Goal: Task Accomplishment & Management: Manage account settings

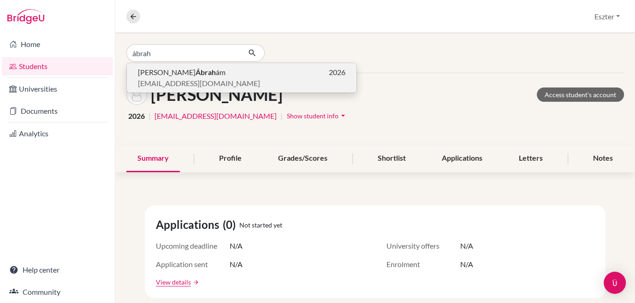
type input "ábrah"
click at [184, 73] on span "[PERSON_NAME] ám" at bounding box center [182, 72] width 88 height 11
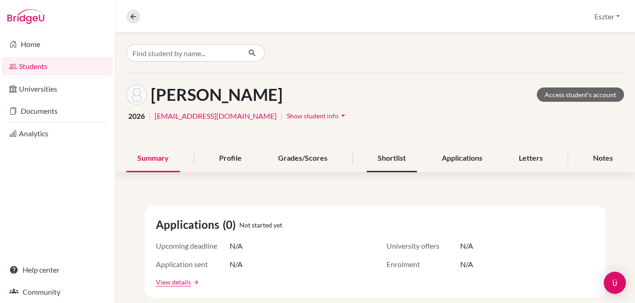
click at [393, 154] on div "Shortlist" at bounding box center [391, 158] width 50 height 27
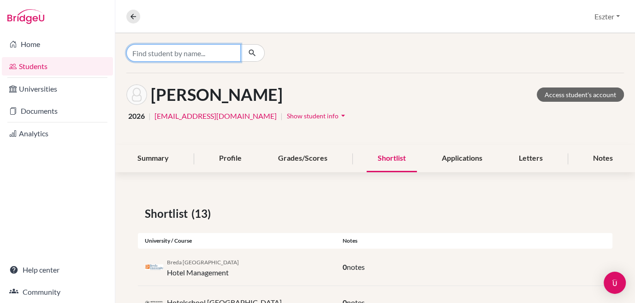
click at [229, 53] on input "Find student by name..." at bounding box center [183, 53] width 114 height 18
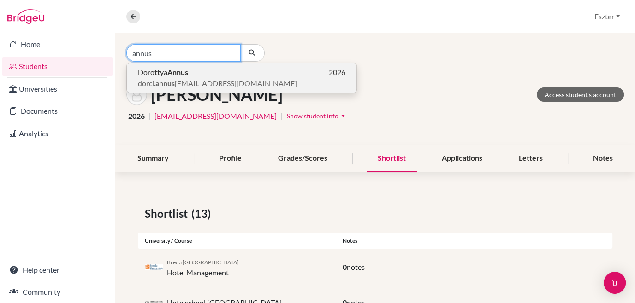
type input "annus"
click at [205, 73] on p "[PERSON_NAME] 2026" at bounding box center [241, 72] width 207 height 11
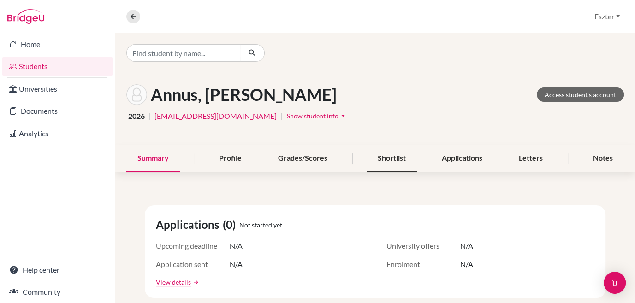
click at [404, 156] on div "Shortlist" at bounding box center [391, 158] width 50 height 27
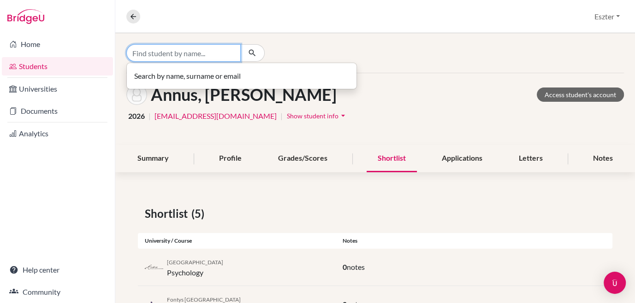
click at [190, 56] on input "Find student by name..." at bounding box center [183, 53] width 114 height 18
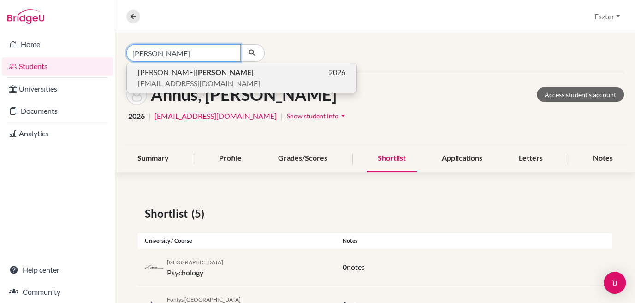
type input "[PERSON_NAME]"
click at [186, 77] on span "[PERSON_NAME]" at bounding box center [196, 72] width 116 height 11
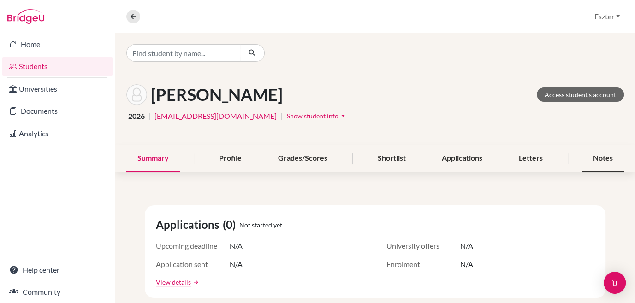
click at [600, 157] on div "Notes" at bounding box center [603, 158] width 42 height 27
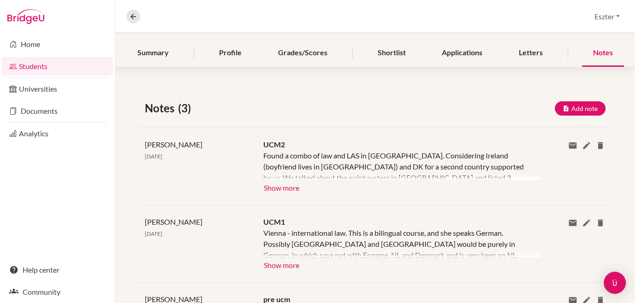
scroll to position [107, 0]
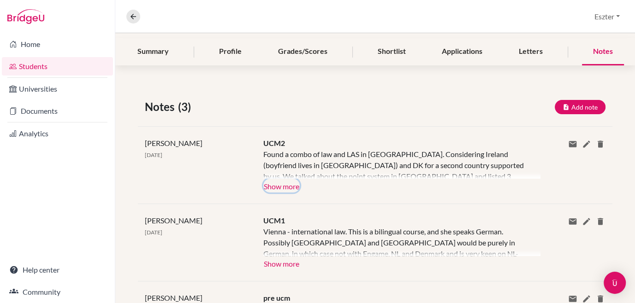
click at [291, 186] on button "Show more" at bounding box center [281, 186] width 36 height 14
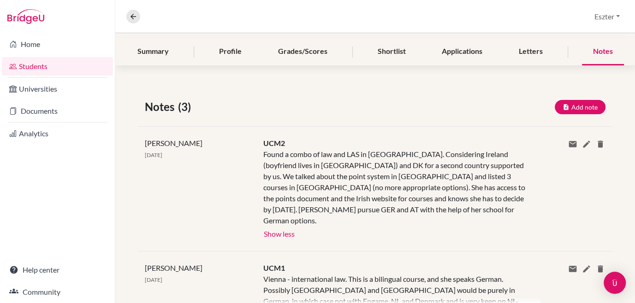
scroll to position [0, 0]
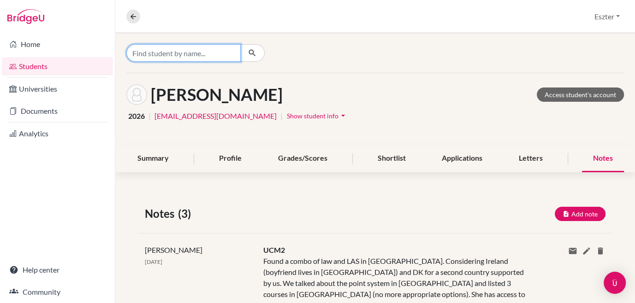
click at [199, 56] on input "Find student by name..." at bounding box center [183, 53] width 114 height 18
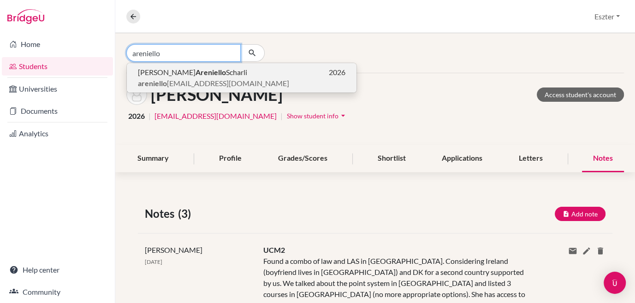
type input "areniello"
click at [195, 75] on b "Areniello" at bounding box center [210, 72] width 30 height 9
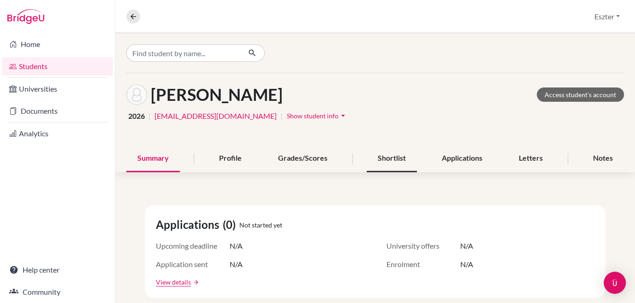
click at [394, 159] on div "Shortlist" at bounding box center [391, 158] width 50 height 27
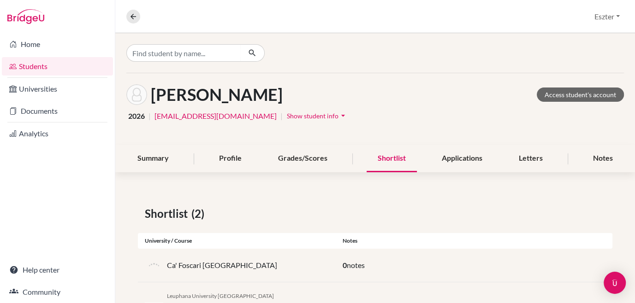
scroll to position [49, 0]
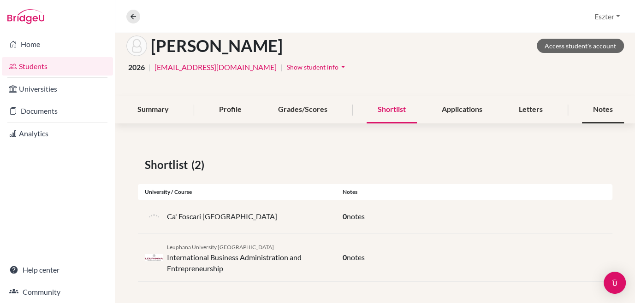
click at [601, 109] on div "Notes" at bounding box center [603, 109] width 42 height 27
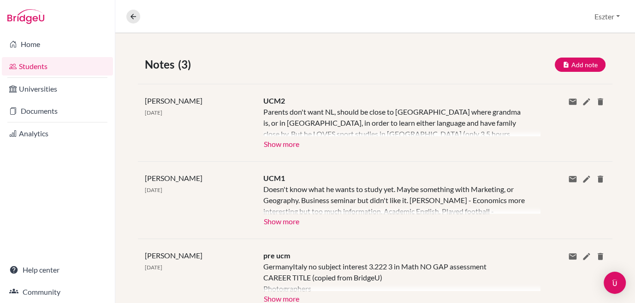
scroll to position [154, 0]
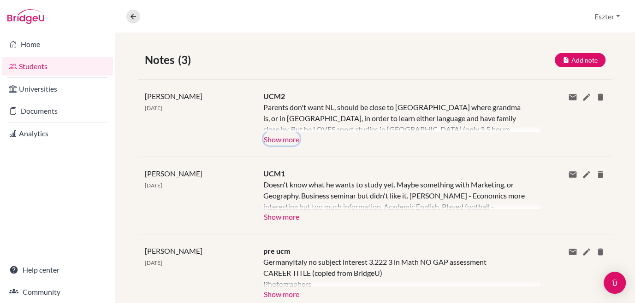
click at [279, 138] on button "Show more" at bounding box center [281, 139] width 36 height 14
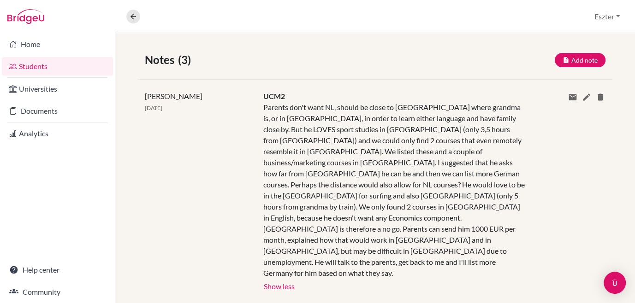
scroll to position [0, 0]
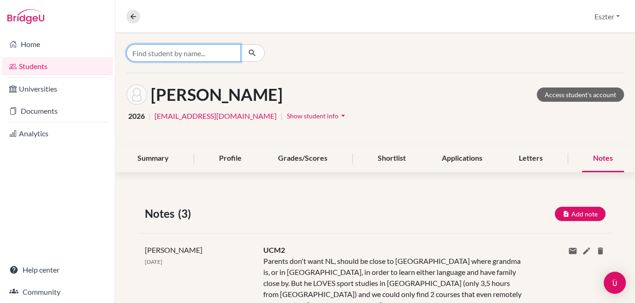
click at [209, 51] on input "Find student by name..." at bounding box center [183, 53] width 114 height 18
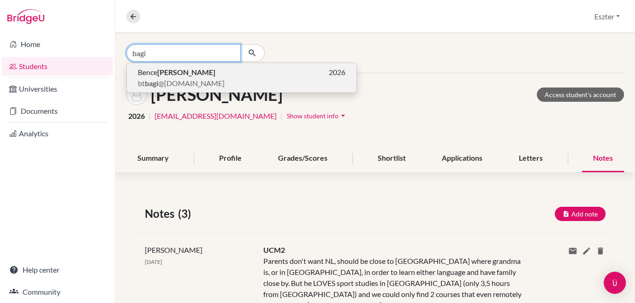
type input "bagi"
click at [204, 71] on p "Bence Bagi 2026" at bounding box center [241, 72] width 207 height 11
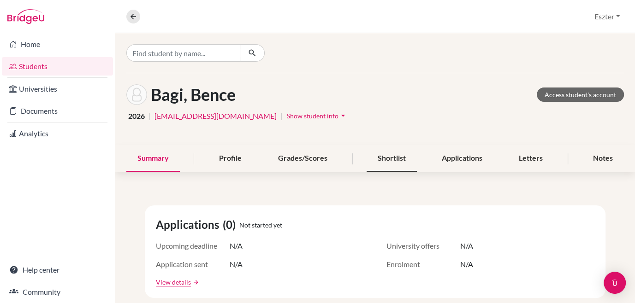
click at [390, 157] on div "Shortlist" at bounding box center [391, 158] width 50 height 27
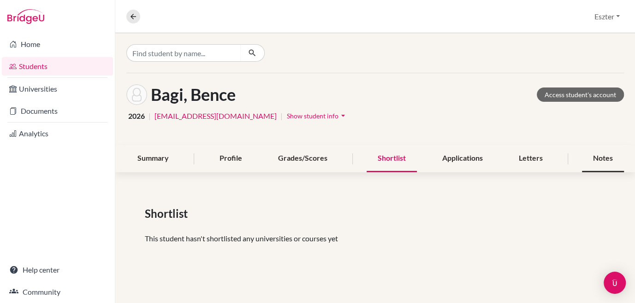
click at [606, 157] on div "Notes" at bounding box center [603, 158] width 42 height 27
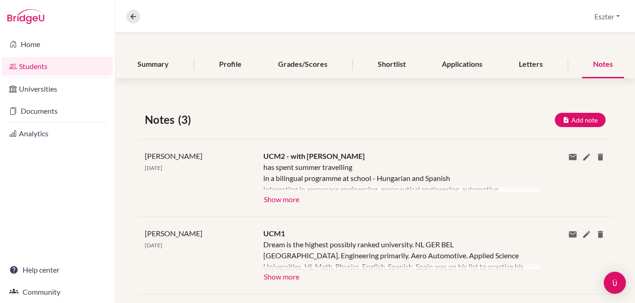
scroll to position [102, 0]
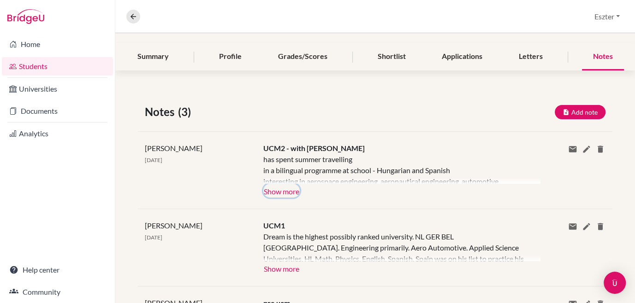
click at [285, 187] on button "Show more" at bounding box center [281, 191] width 36 height 14
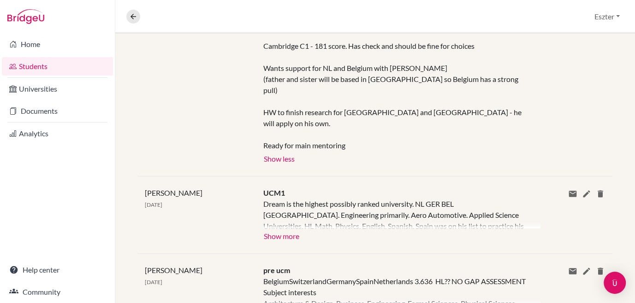
scroll to position [282, 0]
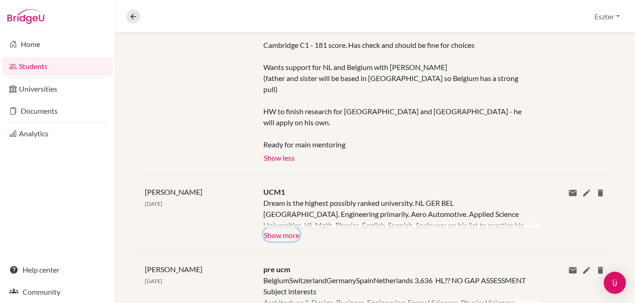
click at [285, 228] on button "Show more" at bounding box center [281, 235] width 36 height 14
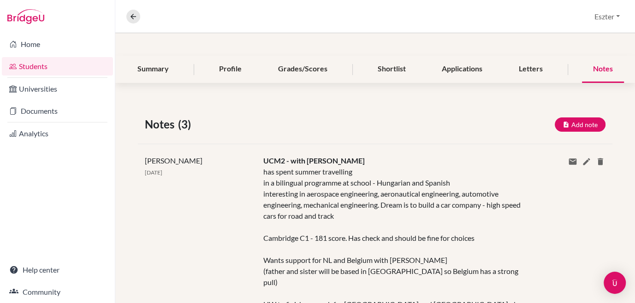
scroll to position [0, 0]
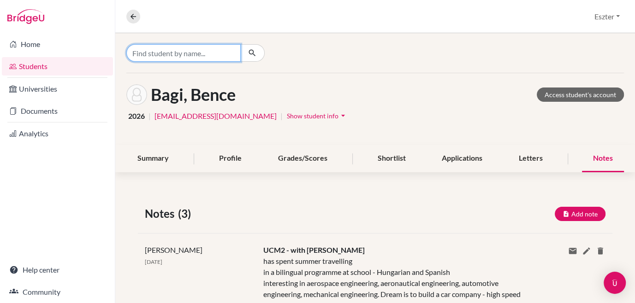
click at [229, 52] on input "Find student by name..." at bounding box center [183, 53] width 114 height 18
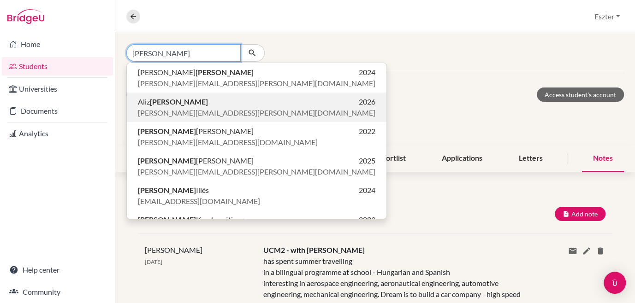
type input "[PERSON_NAME]"
click at [178, 100] on p "[PERSON_NAME] 2026" at bounding box center [256, 101] width 237 height 11
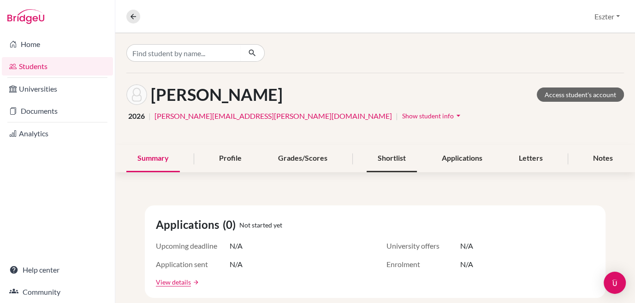
click at [380, 158] on div "Shortlist" at bounding box center [391, 158] width 50 height 27
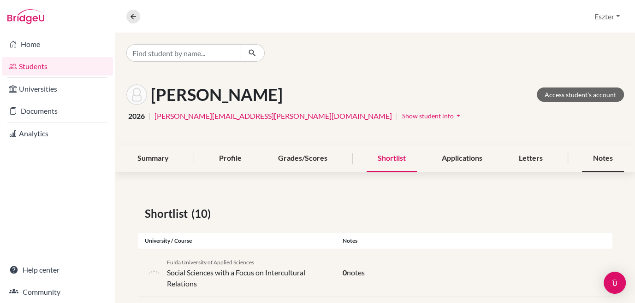
click at [591, 148] on div "Notes" at bounding box center [603, 158] width 42 height 27
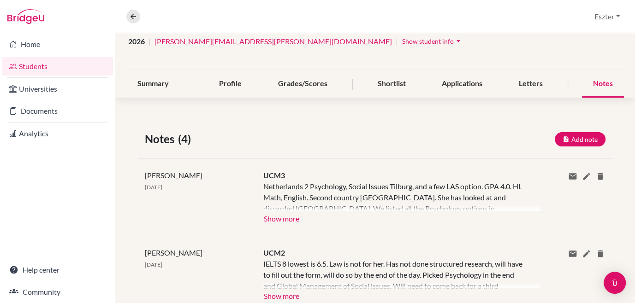
scroll to position [80, 0]
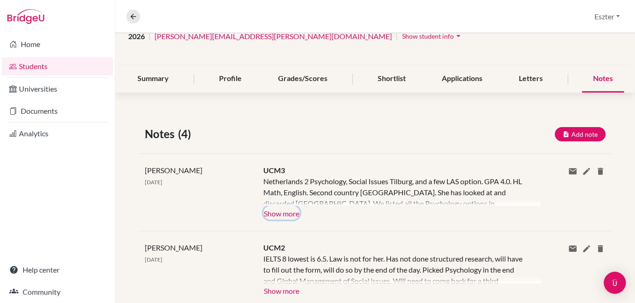
click at [281, 207] on button "Show more" at bounding box center [281, 213] width 36 height 14
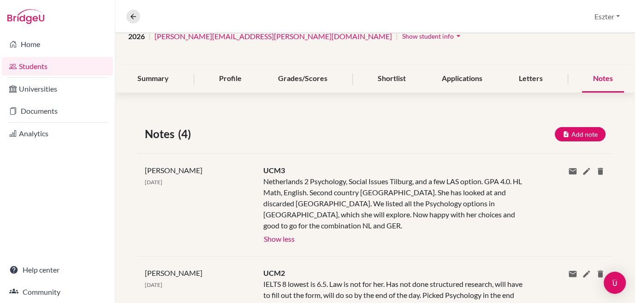
scroll to position [0, 0]
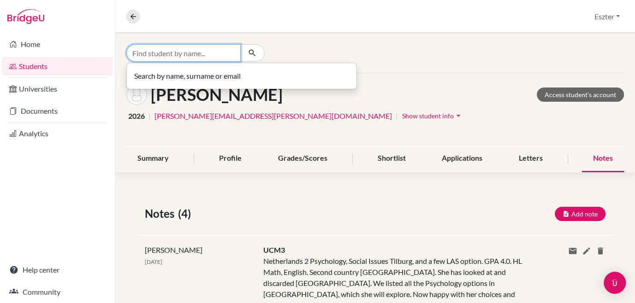
click at [235, 51] on input "Find student by name..." at bounding box center [183, 53] width 114 height 18
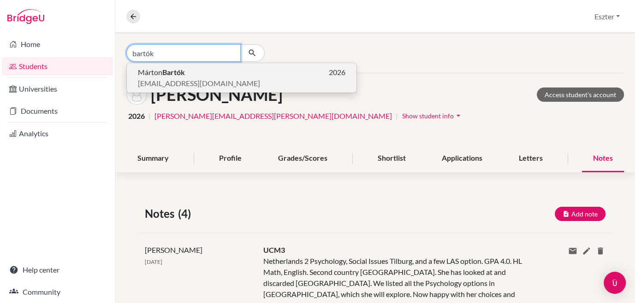
type input "bartók"
click at [219, 73] on p "[PERSON_NAME] 2026" at bounding box center [241, 72] width 207 height 11
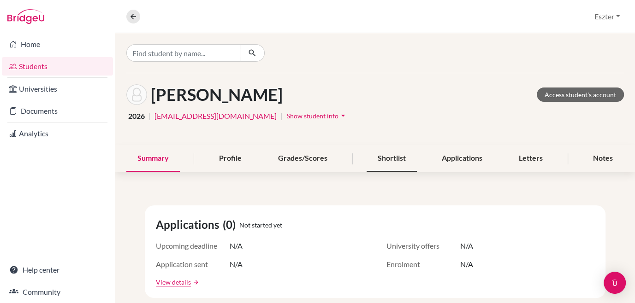
click at [394, 156] on div "Shortlist" at bounding box center [391, 158] width 50 height 27
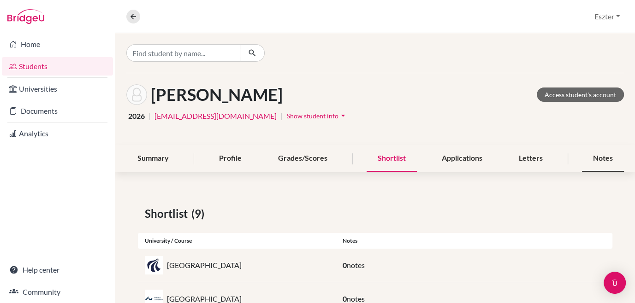
click at [591, 166] on div "Notes" at bounding box center [603, 158] width 42 height 27
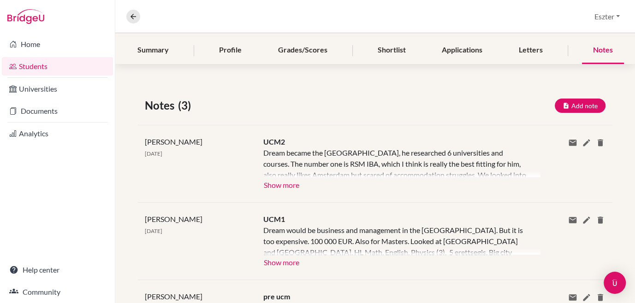
scroll to position [114, 0]
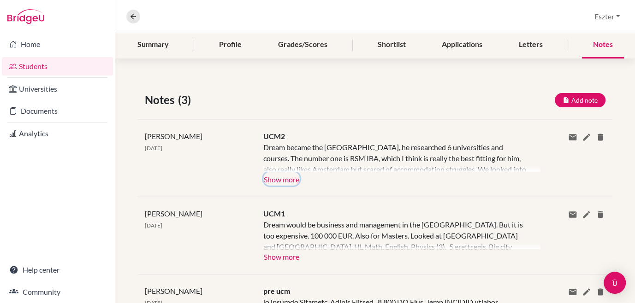
click at [281, 181] on button "Show more" at bounding box center [281, 179] width 36 height 14
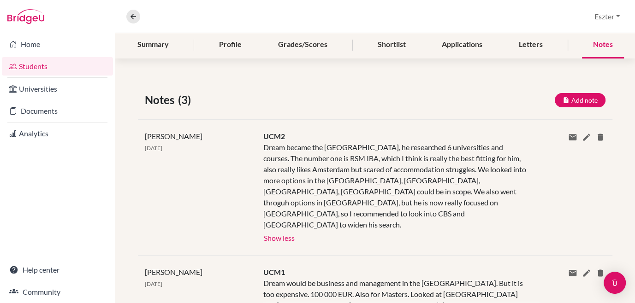
scroll to position [0, 0]
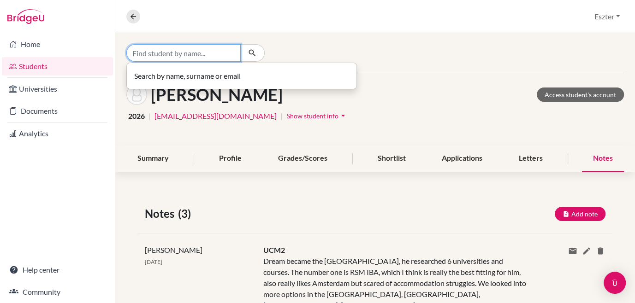
click at [214, 53] on input "Find student by name..." at bounding box center [183, 53] width 114 height 18
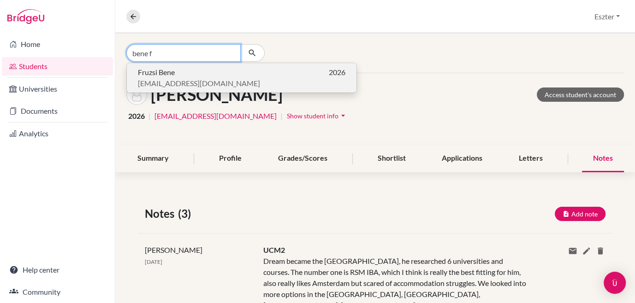
type input "bene f"
click at [178, 83] on span "[EMAIL_ADDRESS][DOMAIN_NAME]" at bounding box center [199, 83] width 122 height 11
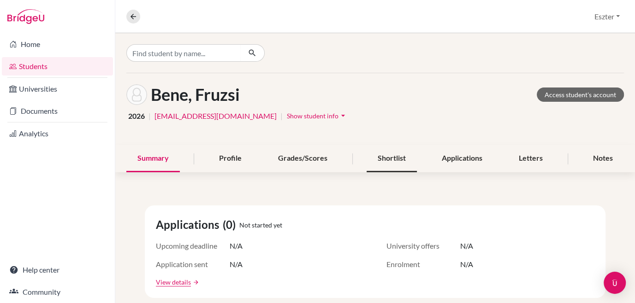
click at [386, 159] on div "Shortlist" at bounding box center [391, 158] width 50 height 27
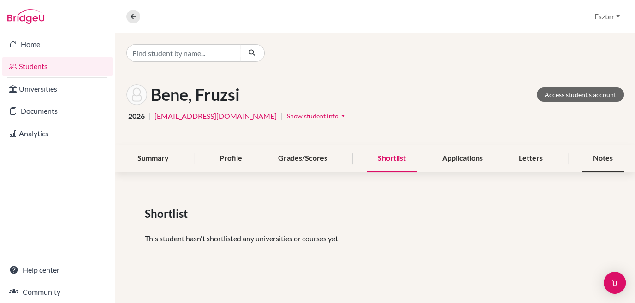
click at [598, 164] on div "Notes" at bounding box center [603, 158] width 42 height 27
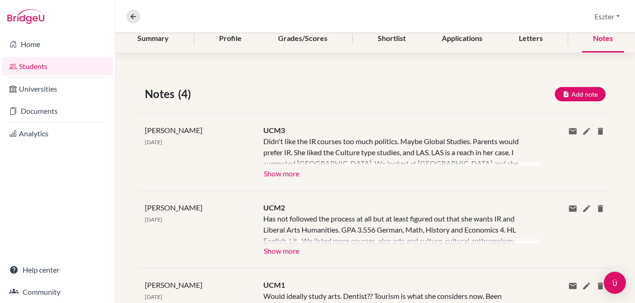
scroll to position [122, 0]
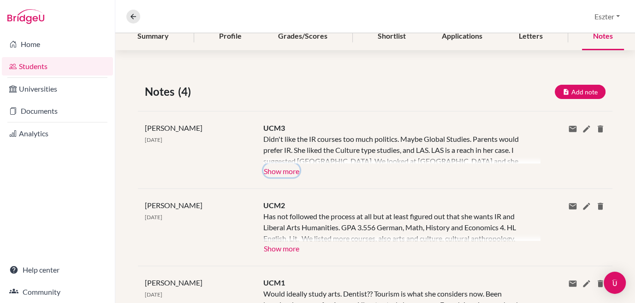
click at [276, 171] on button "Show more" at bounding box center [281, 171] width 36 height 14
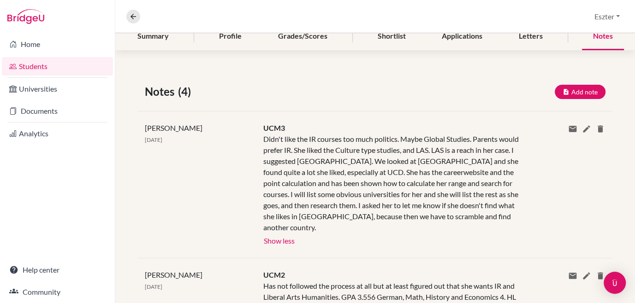
click at [412, 199] on div "Didn't like the IR courses too much politics. Maybe Global Studies. Parents wou…" at bounding box center [394, 184] width 263 height 100
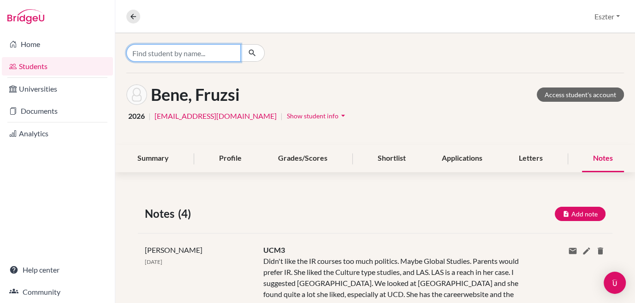
click at [212, 55] on input "Find student by name..." at bounding box center [183, 53] width 114 height 18
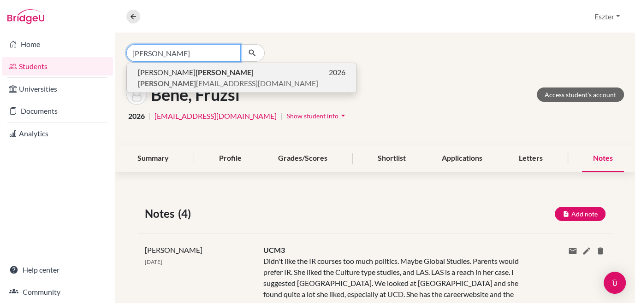
type input "[PERSON_NAME]"
click at [192, 76] on p "[PERSON_NAME] 2026" at bounding box center [241, 72] width 207 height 11
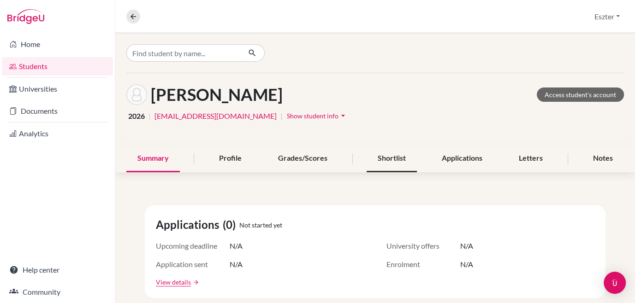
click at [389, 154] on div "Shortlist" at bounding box center [391, 158] width 50 height 27
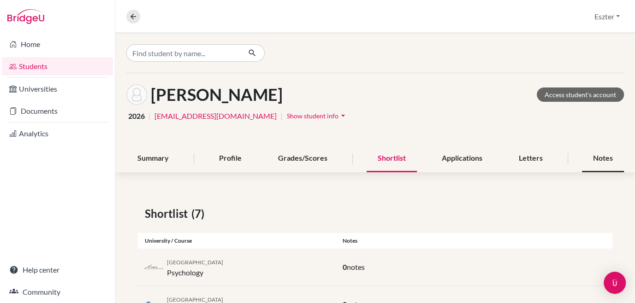
click at [591, 155] on div "Notes" at bounding box center [603, 158] width 42 height 27
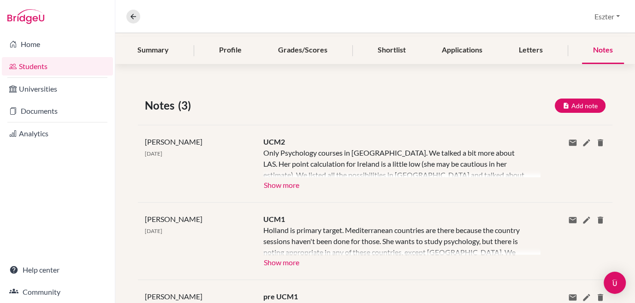
scroll to position [109, 0]
click at [278, 184] on button "Show more" at bounding box center [281, 184] width 36 height 14
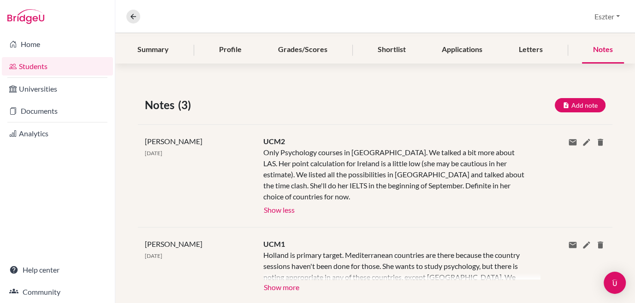
scroll to position [0, 0]
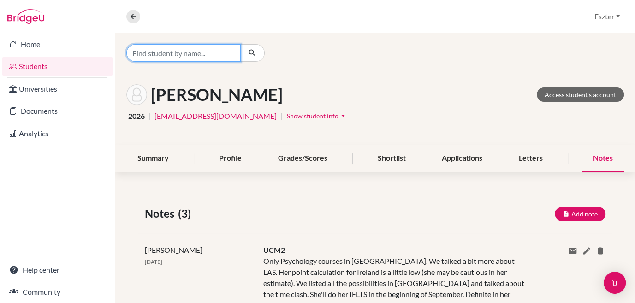
click at [184, 54] on input "Find student by name..." at bounding box center [183, 53] width 114 height 18
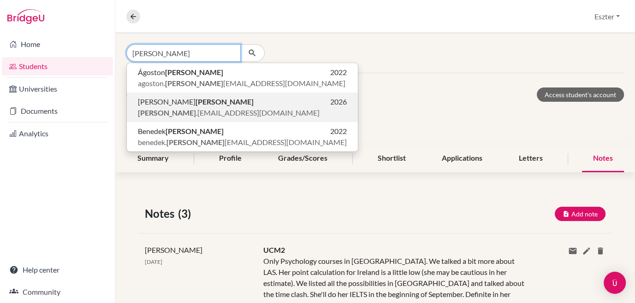
type input "[PERSON_NAME]"
click at [171, 106] on span "[PERSON_NAME]" at bounding box center [196, 101] width 116 height 11
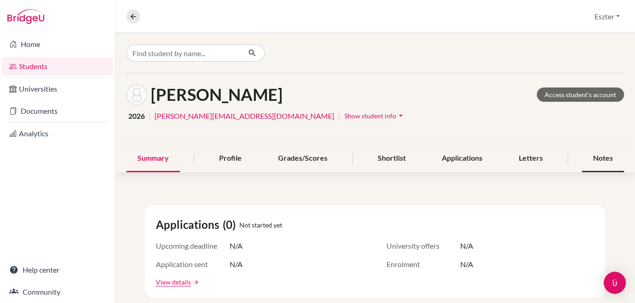
click at [596, 156] on div "Notes" at bounding box center [603, 158] width 42 height 27
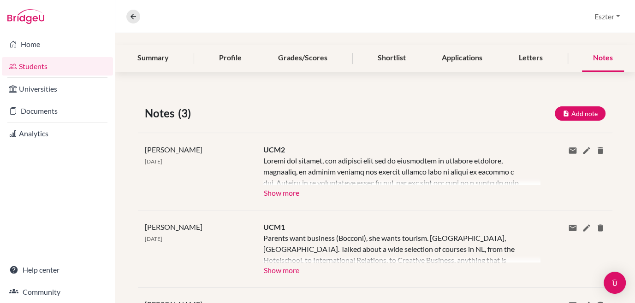
scroll to position [111, 0]
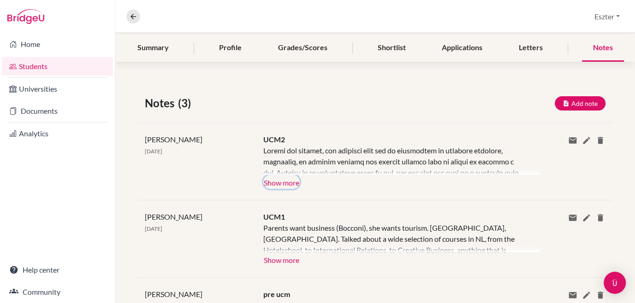
click at [276, 184] on button "Show more" at bounding box center [281, 182] width 36 height 14
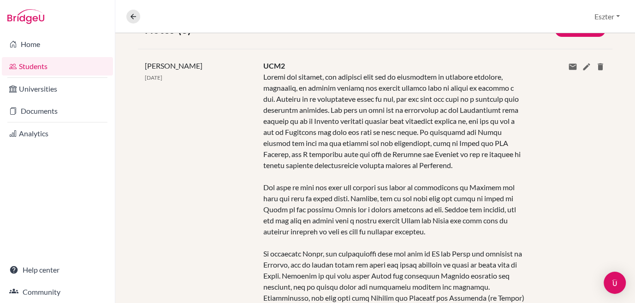
scroll to position [0, 0]
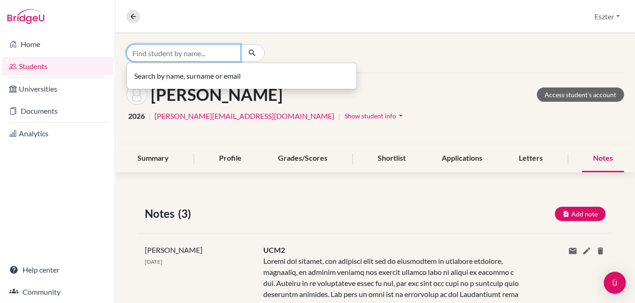
click at [198, 53] on input "Find student by name..." at bounding box center [183, 53] width 114 height 18
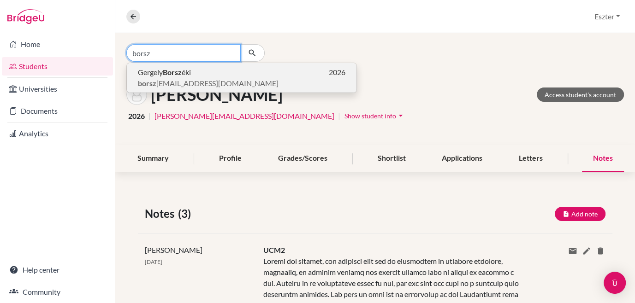
type input "borsz"
click at [186, 76] on span "[PERSON_NAME] éki" at bounding box center [164, 72] width 53 height 11
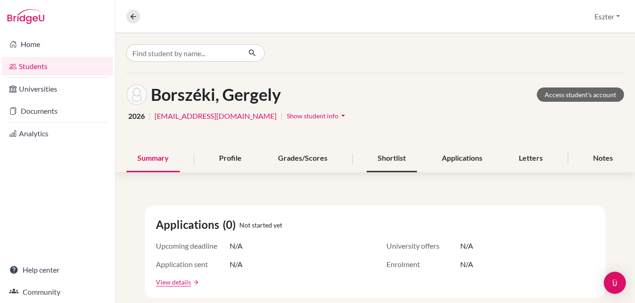
click at [398, 156] on div "Shortlist" at bounding box center [391, 158] width 50 height 27
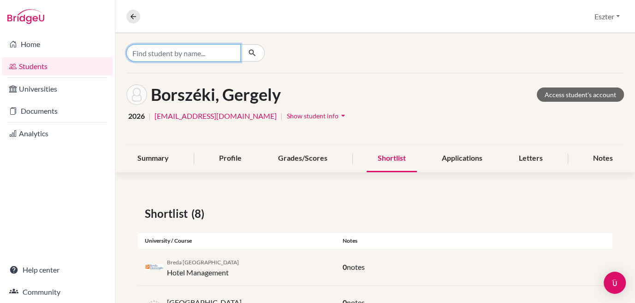
click at [203, 53] on input "Find student by name..." at bounding box center [183, 53] width 114 height 18
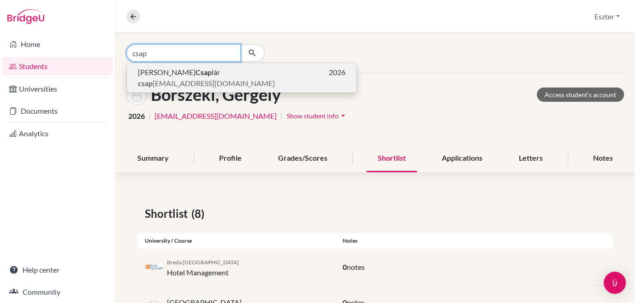
type input "csap"
click at [184, 74] on span "[PERSON_NAME] lár" at bounding box center [179, 72] width 82 height 11
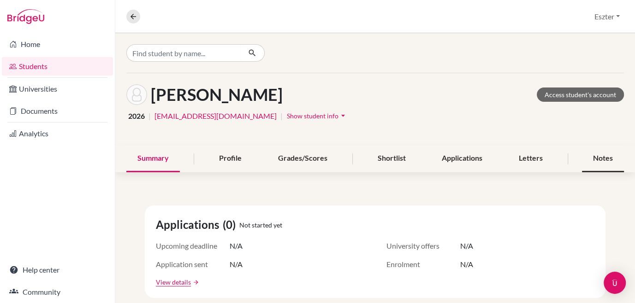
click at [594, 154] on div "Notes" at bounding box center [603, 158] width 42 height 27
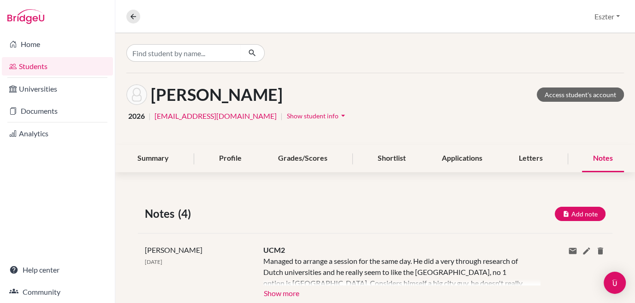
scroll to position [56, 0]
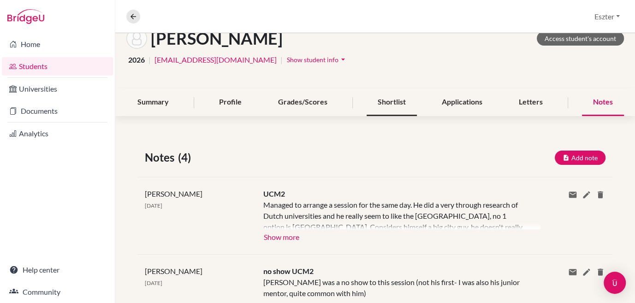
click at [394, 101] on div "Shortlist" at bounding box center [391, 102] width 50 height 27
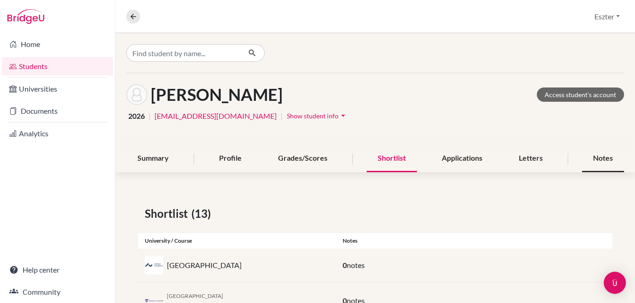
click at [600, 154] on div "Notes" at bounding box center [603, 158] width 42 height 27
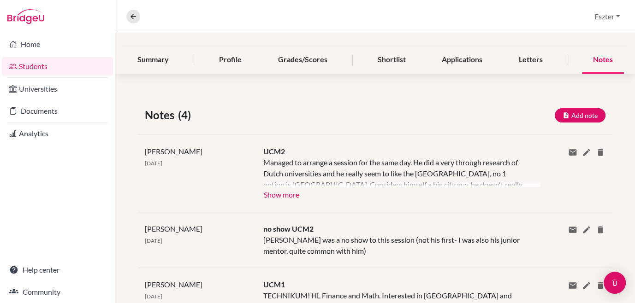
scroll to position [103, 0]
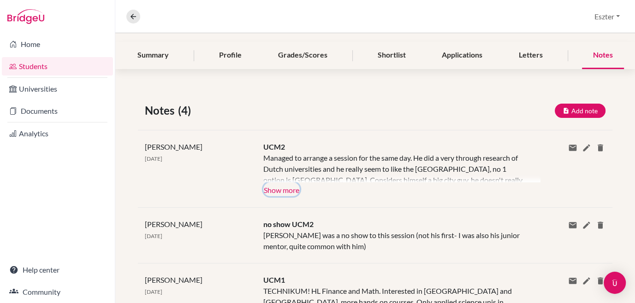
click at [284, 189] on button "Show more" at bounding box center [281, 189] width 36 height 14
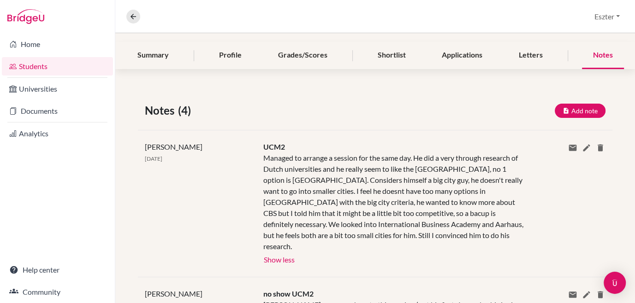
click at [467, 207] on div "Managed to arrange a session for the same day. He did a very through research o…" at bounding box center [394, 203] width 263 height 100
click at [391, 56] on div "Shortlist" at bounding box center [391, 55] width 50 height 27
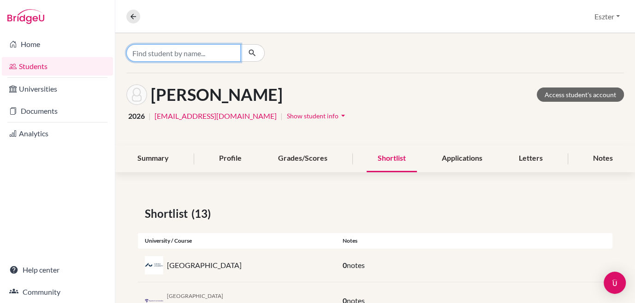
click at [196, 44] on input "Find student by name..." at bounding box center [183, 53] width 114 height 18
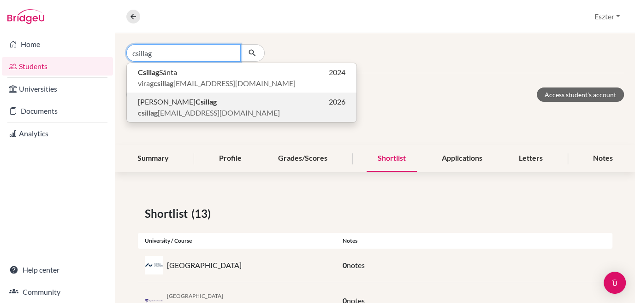
type input "csillag"
click at [182, 99] on p "[PERSON_NAME] 2026" at bounding box center [241, 101] width 207 height 11
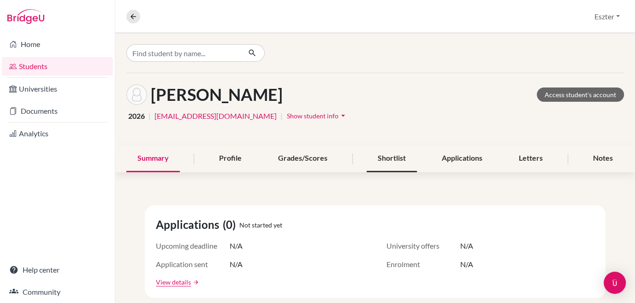
click at [398, 156] on div "Shortlist" at bounding box center [391, 158] width 50 height 27
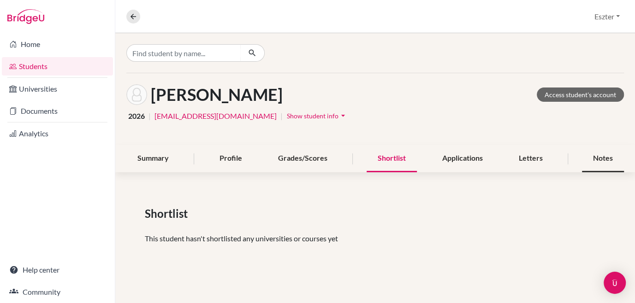
click at [597, 159] on div "Notes" at bounding box center [603, 158] width 42 height 27
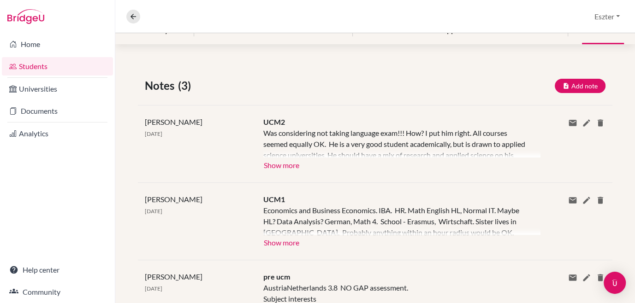
scroll to position [129, 0]
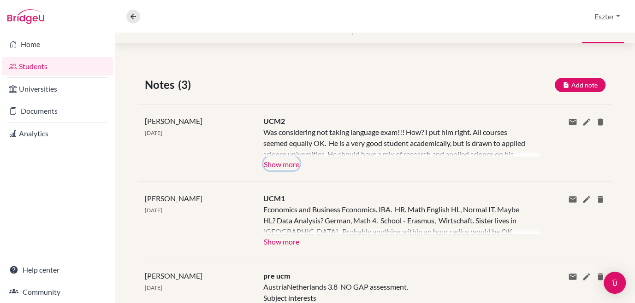
click at [284, 162] on button "Show more" at bounding box center [281, 164] width 36 height 14
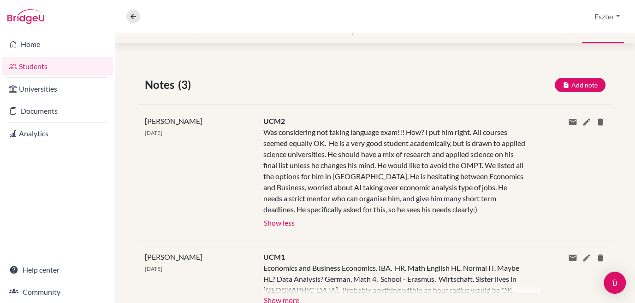
scroll to position [0, 0]
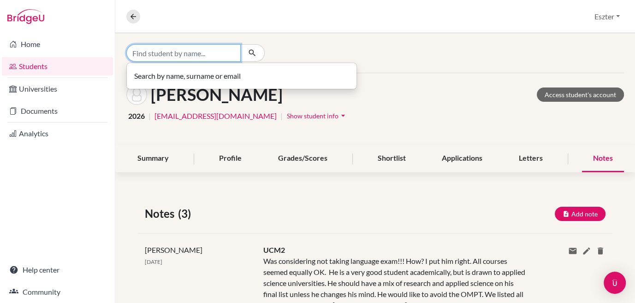
click at [199, 51] on input "Find student by name..." at bounding box center [183, 53] width 114 height 18
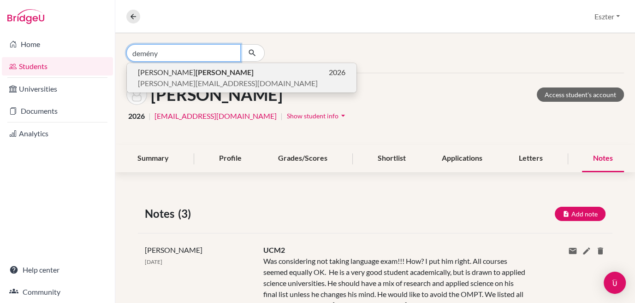
type input "demény"
click at [191, 68] on p "[PERSON_NAME] 2026" at bounding box center [241, 72] width 207 height 11
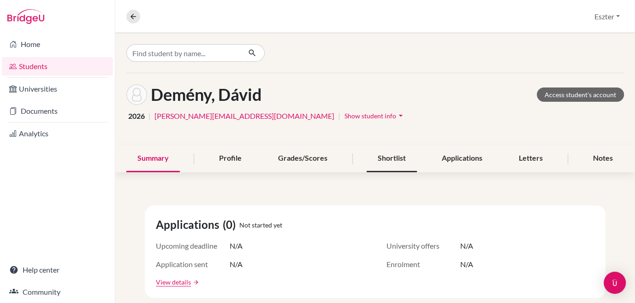
click at [389, 157] on div "Shortlist" at bounding box center [391, 158] width 50 height 27
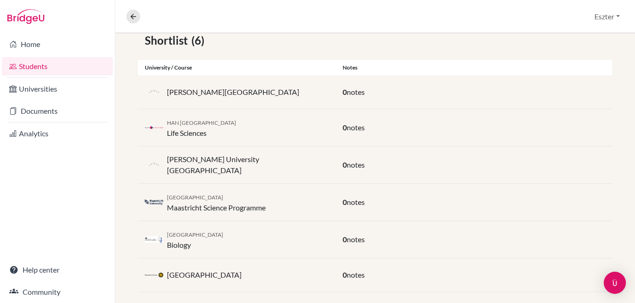
scroll to position [179, 0]
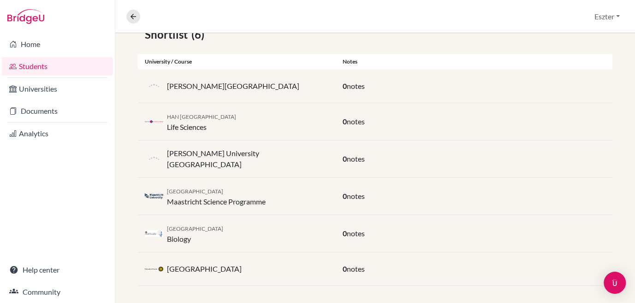
click at [355, 215] on div "University of Freiburg Biology 0 notes" at bounding box center [375, 233] width 474 height 37
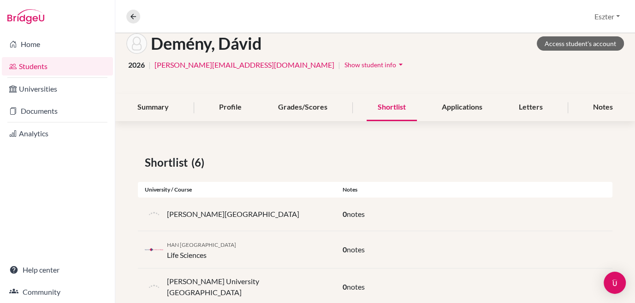
scroll to position [50, 0]
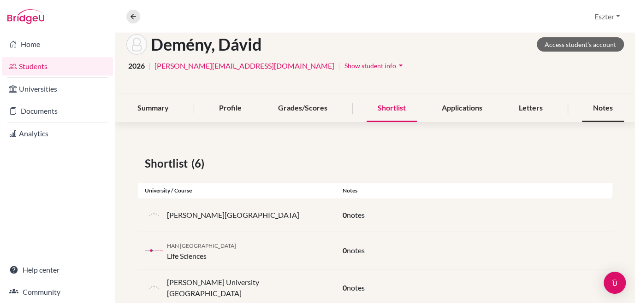
click at [594, 104] on div "Notes" at bounding box center [603, 108] width 42 height 27
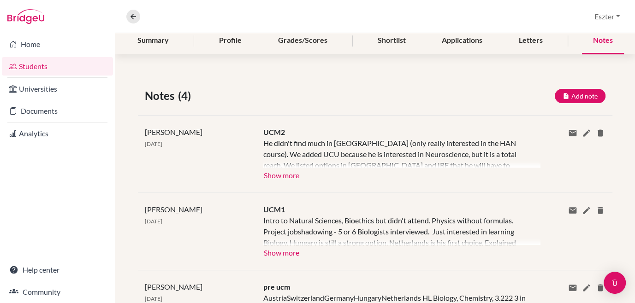
scroll to position [118, 0]
click at [272, 180] on div "[PERSON_NAME] [DATE] UCM2 He didn't find much in [GEOGRAPHIC_DATA] (only really…" at bounding box center [375, 153] width 474 height 77
click at [272, 173] on button "Show more" at bounding box center [281, 174] width 36 height 14
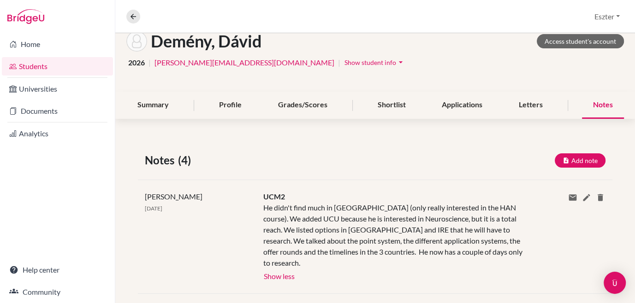
scroll to position [53, 0]
click at [380, 100] on div "Shortlist" at bounding box center [391, 105] width 50 height 27
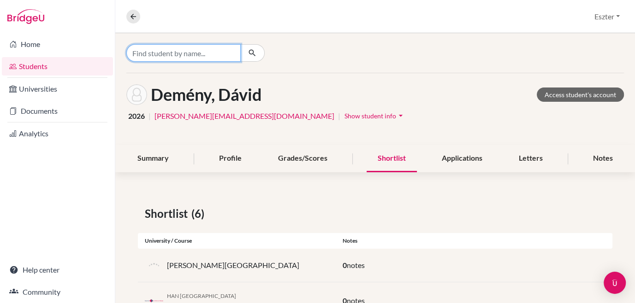
click at [230, 50] on input "Find student by name..." at bounding box center [183, 53] width 114 height 18
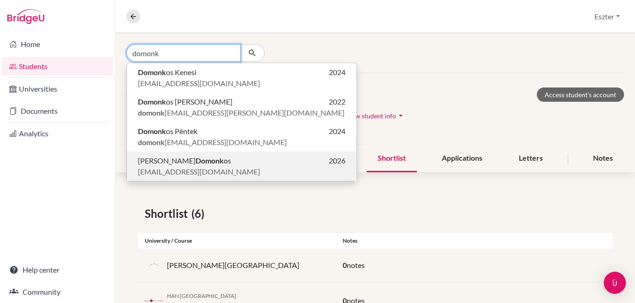
type input "domonk"
click at [195, 163] on b "Domonk" at bounding box center [209, 160] width 28 height 9
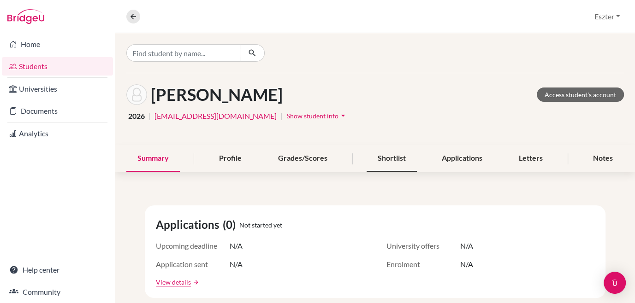
click at [373, 149] on div "Shortlist" at bounding box center [391, 158] width 50 height 27
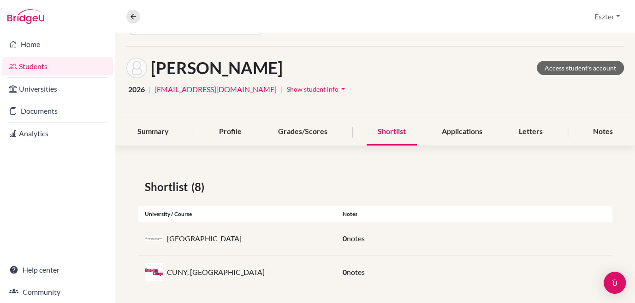
scroll to position [15, 0]
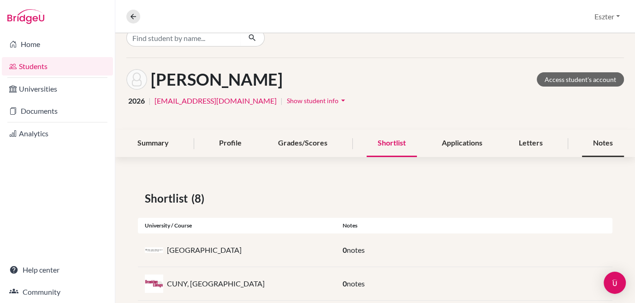
click at [602, 138] on div "Notes" at bounding box center [603, 143] width 42 height 27
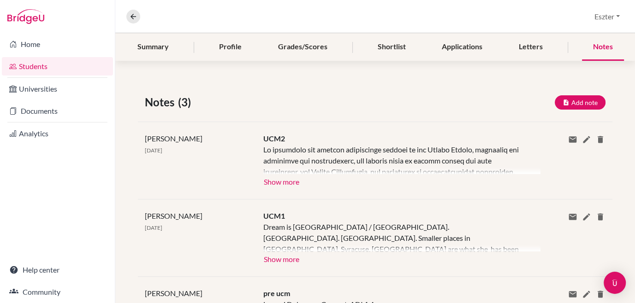
scroll to position [123, 0]
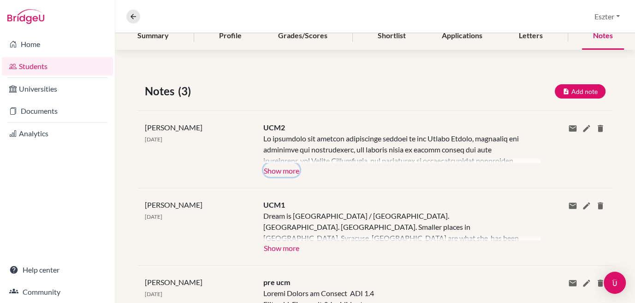
click at [276, 168] on button "Show more" at bounding box center [281, 170] width 36 height 14
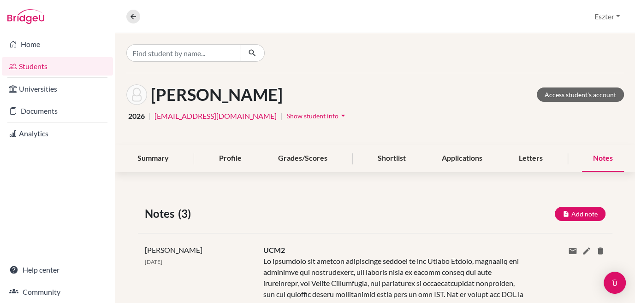
scroll to position [0, 0]
click at [207, 50] on input "Find student by name..." at bounding box center [183, 53] width 114 height 18
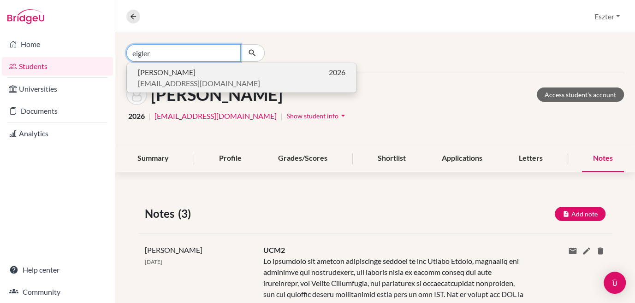
type input "eigler"
click at [166, 74] on span "[PERSON_NAME]" at bounding box center [167, 72] width 58 height 11
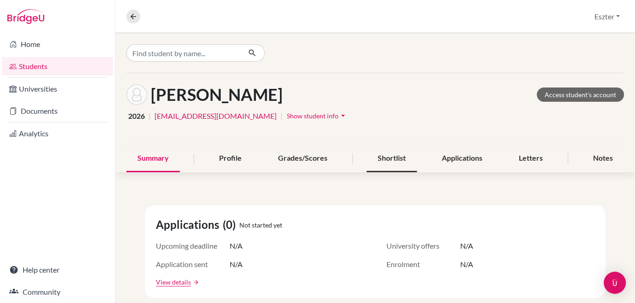
click at [375, 155] on div "Shortlist" at bounding box center [391, 158] width 50 height 27
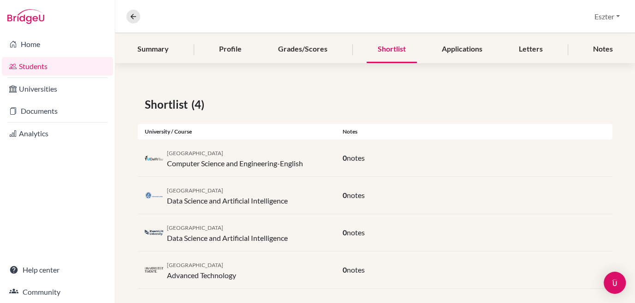
scroll to position [116, 0]
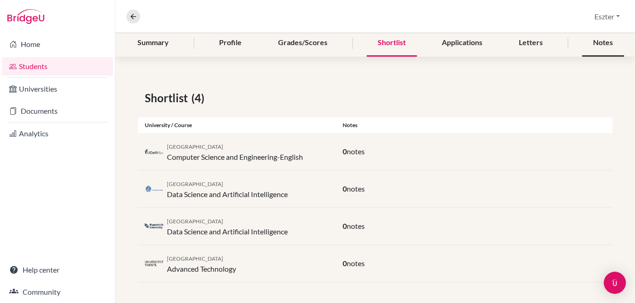
click at [588, 45] on div "Notes" at bounding box center [603, 42] width 42 height 27
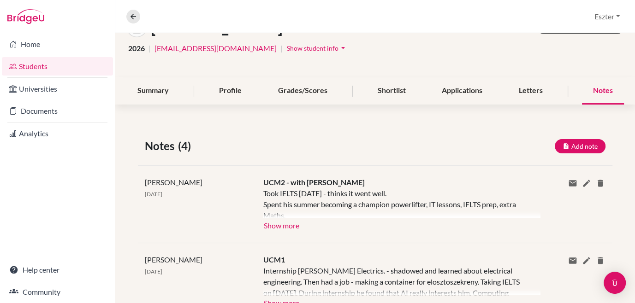
scroll to position [69, 0]
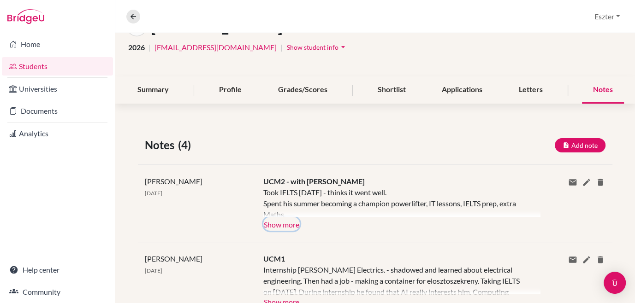
click at [290, 220] on button "Show more" at bounding box center [281, 224] width 36 height 14
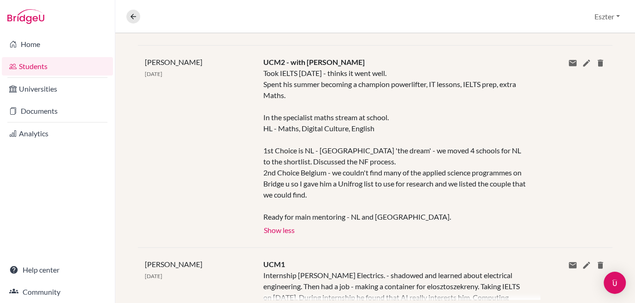
scroll to position [187, 0]
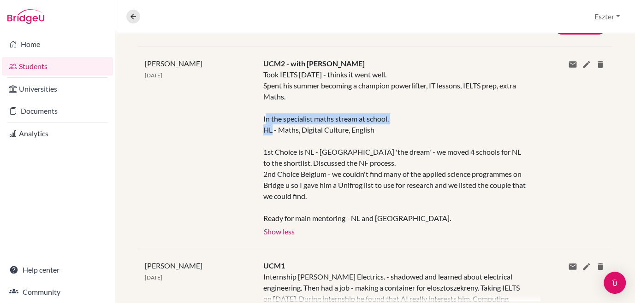
drag, startPoint x: 424, startPoint y: 121, endPoint x: 377, endPoint y: 97, distance: 52.6
click at [377, 97] on div "Took IELTS [DATE] - thinks it went well. Spent his summer becoming a champion p…" at bounding box center [394, 146] width 263 height 155
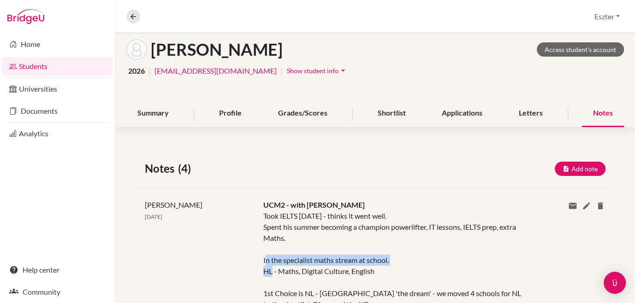
scroll to position [21, 0]
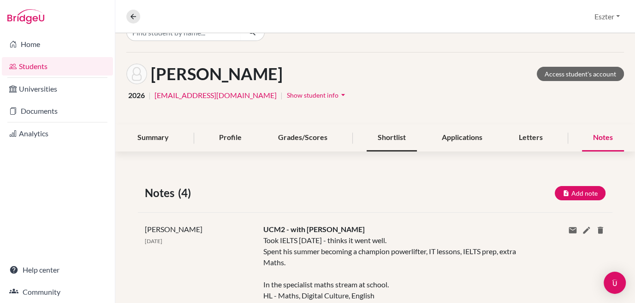
click at [382, 132] on div "Shortlist" at bounding box center [391, 137] width 50 height 27
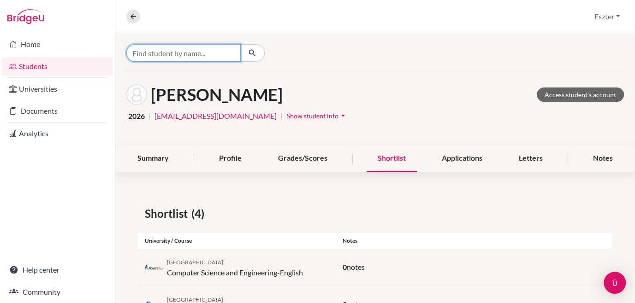
click at [230, 49] on input "Find student by name..." at bounding box center [183, 53] width 114 height 18
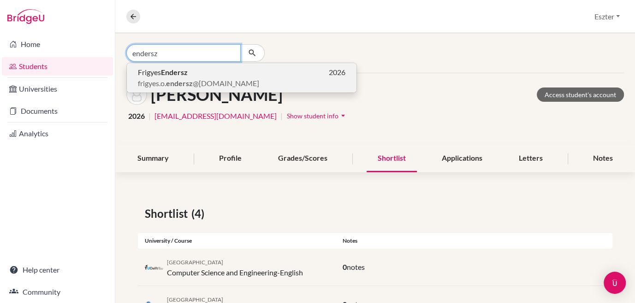
type input "endersz"
click at [193, 78] on span "frigyes.o. endersz @[DOMAIN_NAME]" at bounding box center [198, 83] width 121 height 11
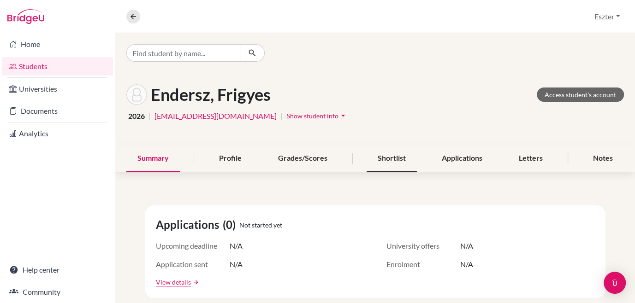
click at [378, 153] on div "Shortlist" at bounding box center [391, 158] width 50 height 27
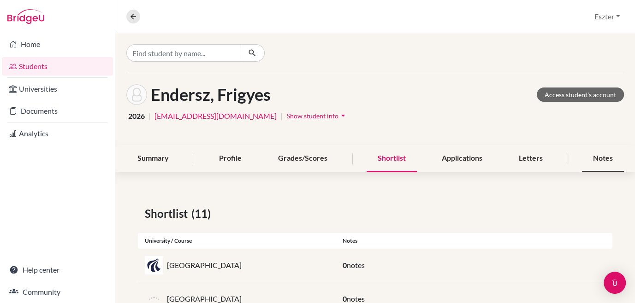
click at [594, 154] on div "Notes" at bounding box center [603, 158] width 42 height 27
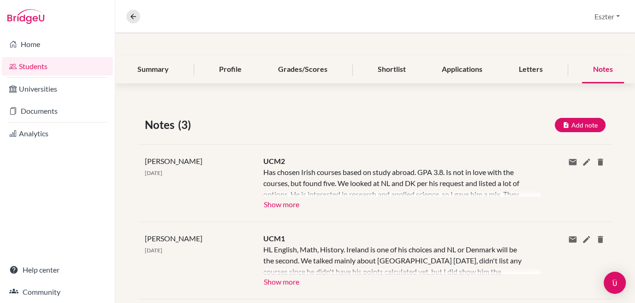
scroll to position [89, 0]
click at [288, 200] on button "Show more" at bounding box center [281, 203] width 36 height 14
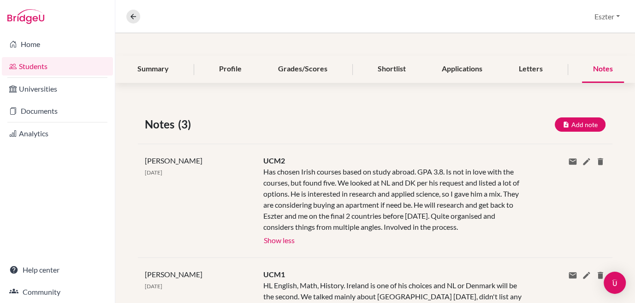
scroll to position [0, 0]
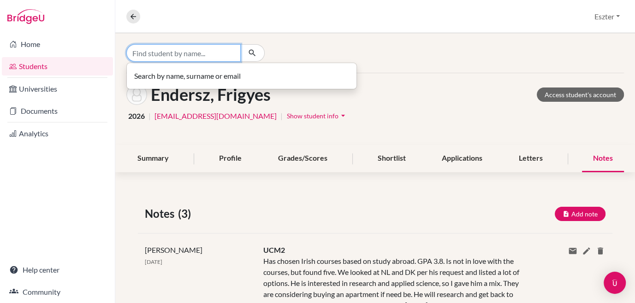
click at [213, 53] on input "Find student by name..." at bounding box center [183, 53] width 114 height 18
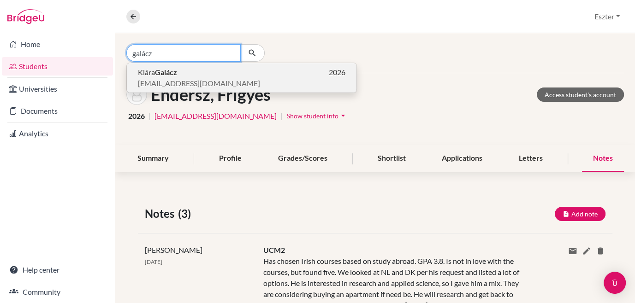
type input "galácz"
click at [189, 78] on span "[EMAIL_ADDRESS][DOMAIN_NAME]" at bounding box center [199, 83] width 122 height 11
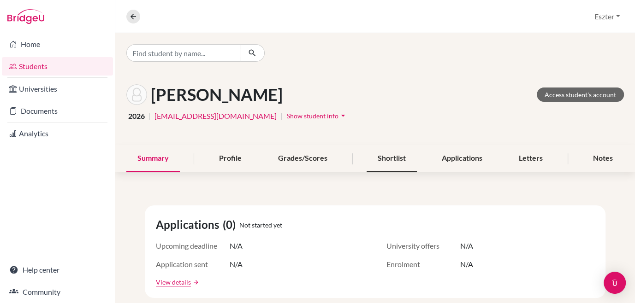
click at [389, 157] on div "Shortlist" at bounding box center [391, 158] width 50 height 27
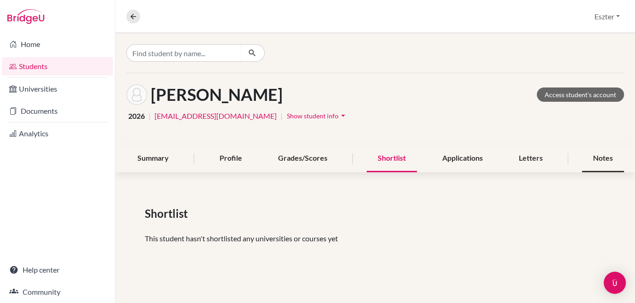
click at [599, 154] on div "Notes" at bounding box center [603, 158] width 42 height 27
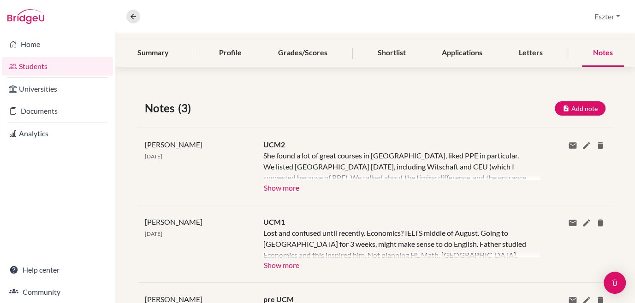
scroll to position [114, 0]
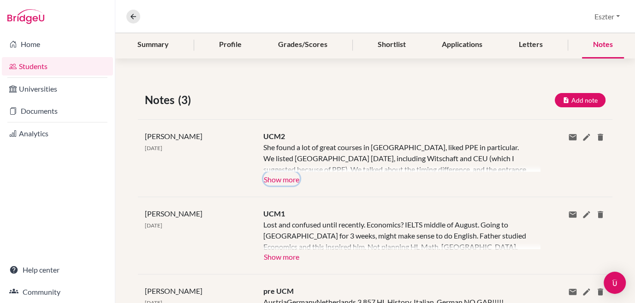
click at [280, 173] on button "Show more" at bounding box center [281, 179] width 36 height 14
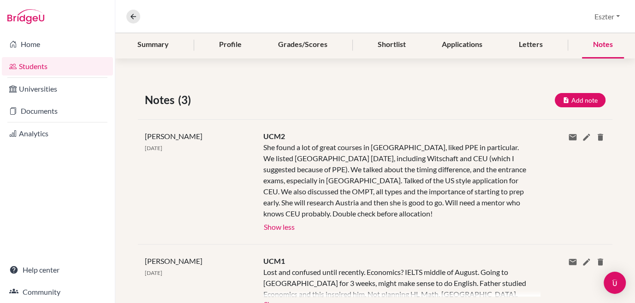
scroll to position [0, 0]
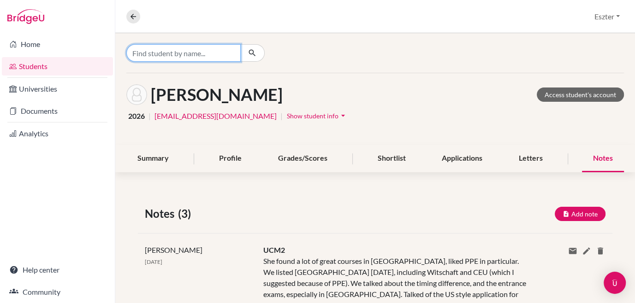
click at [183, 51] on input "Find student by name..." at bounding box center [183, 53] width 114 height 18
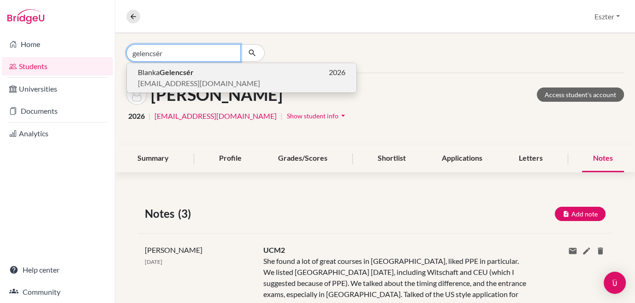
type input "gelencsér"
click at [179, 71] on b "Gelencsér" at bounding box center [176, 72] width 34 height 9
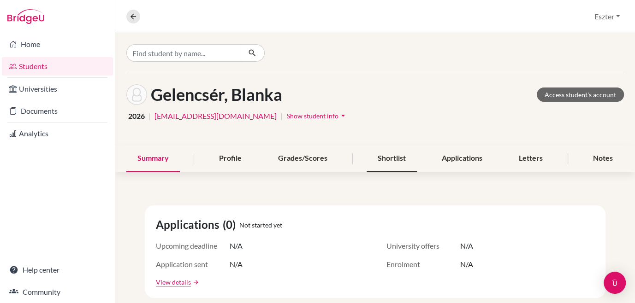
click at [391, 159] on div "Shortlist" at bounding box center [391, 158] width 50 height 27
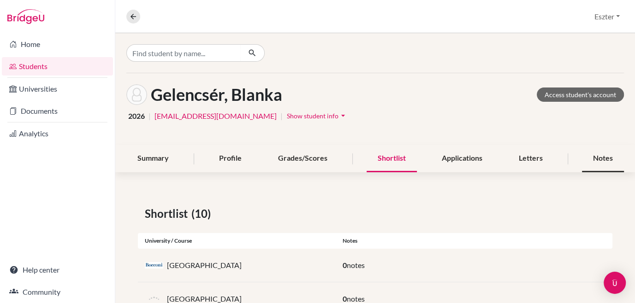
click at [595, 156] on div "Notes" at bounding box center [603, 158] width 42 height 27
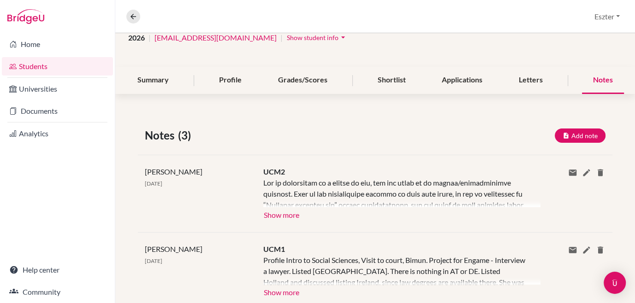
scroll to position [78, 0]
click at [274, 206] on div at bounding box center [401, 192] width 276 height 30
click at [266, 216] on button "Show more" at bounding box center [281, 214] width 36 height 14
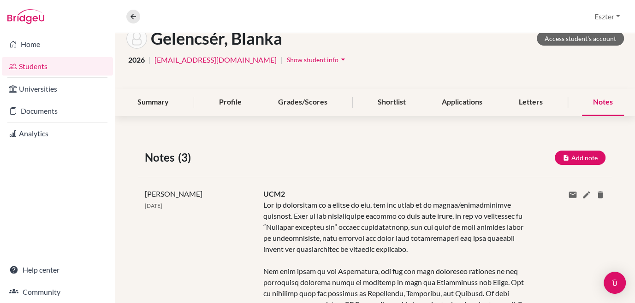
scroll to position [0, 0]
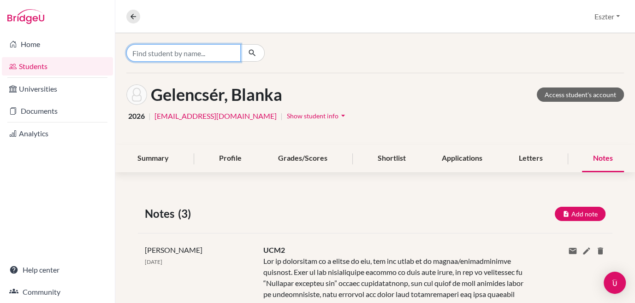
click at [235, 52] on input "Find student by name..." at bounding box center [183, 53] width 114 height 18
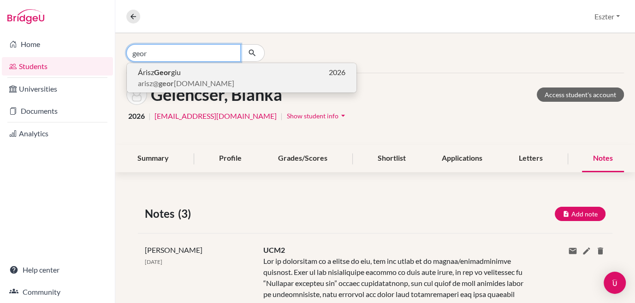
type input "geor"
click at [184, 78] on span "arisz@ geor [DOMAIN_NAME]" at bounding box center [186, 83] width 96 height 11
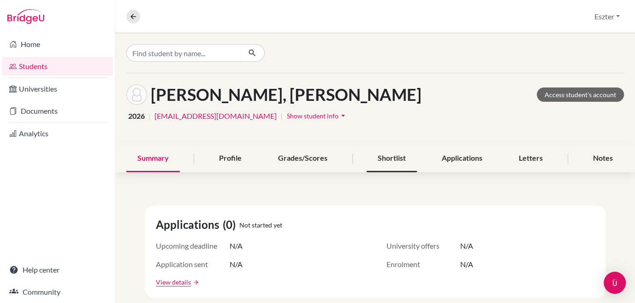
click at [393, 153] on div "Shortlist" at bounding box center [391, 158] width 50 height 27
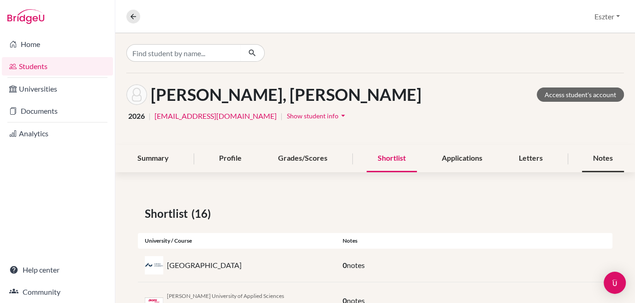
click at [594, 149] on div "Notes" at bounding box center [603, 158] width 42 height 27
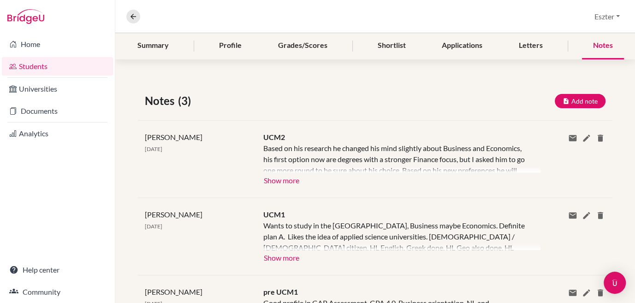
scroll to position [113, 0]
click at [278, 182] on button "Show more" at bounding box center [281, 179] width 36 height 14
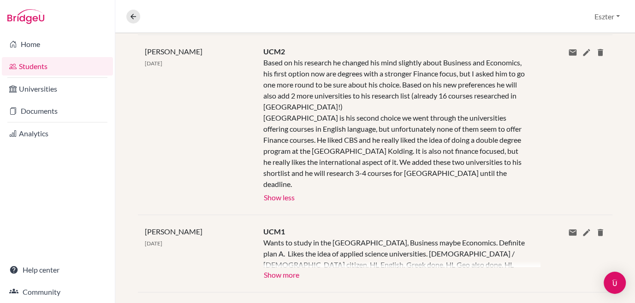
scroll to position [0, 0]
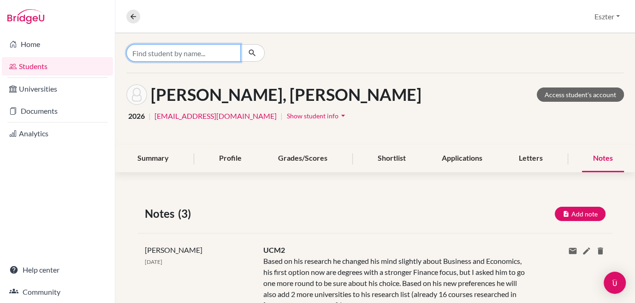
click at [212, 50] on input "Find student by name..." at bounding box center [183, 53] width 114 height 18
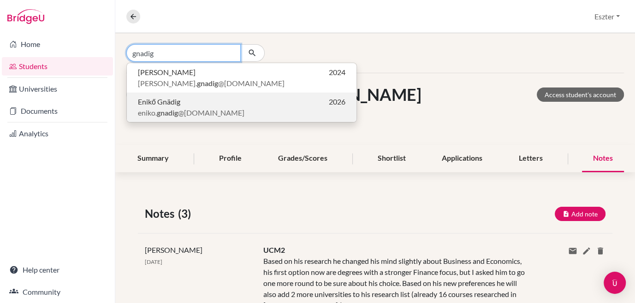
type input "gnadig"
click at [180, 98] on span "Enikő Gnädig" at bounding box center [159, 101] width 42 height 11
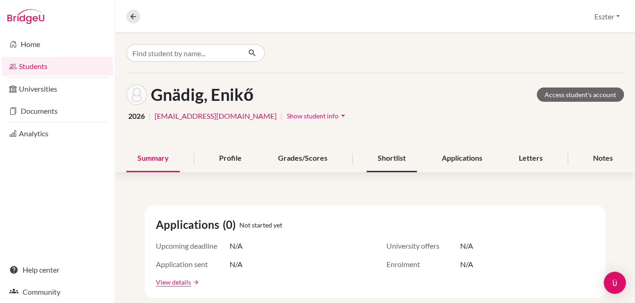
click at [385, 159] on div "Shortlist" at bounding box center [391, 158] width 50 height 27
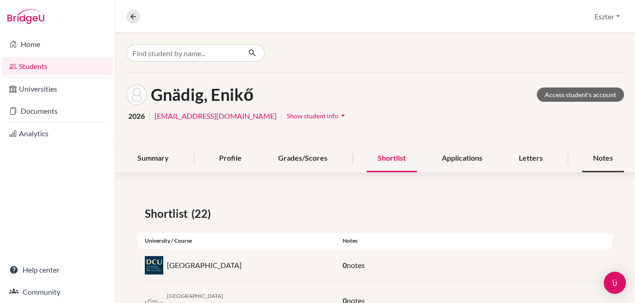
click at [594, 157] on div "Notes" at bounding box center [603, 158] width 42 height 27
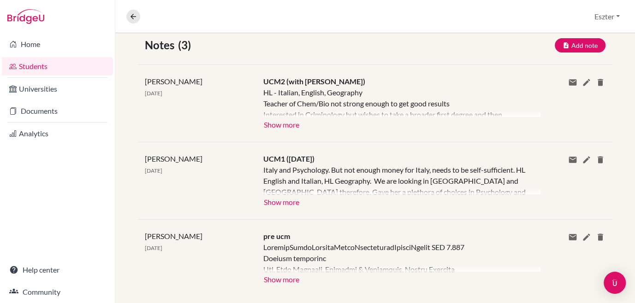
scroll to position [182, 0]
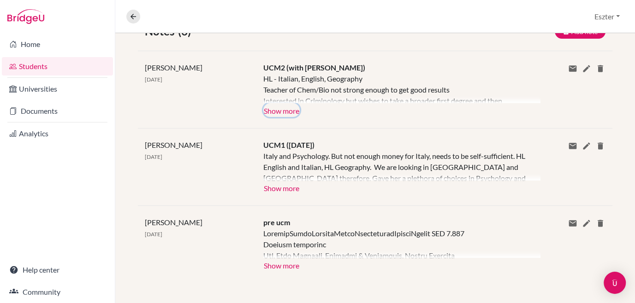
click at [278, 107] on button "Show more" at bounding box center [281, 110] width 36 height 14
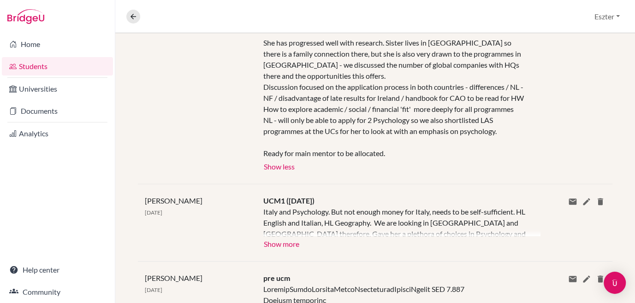
scroll to position [289, 0]
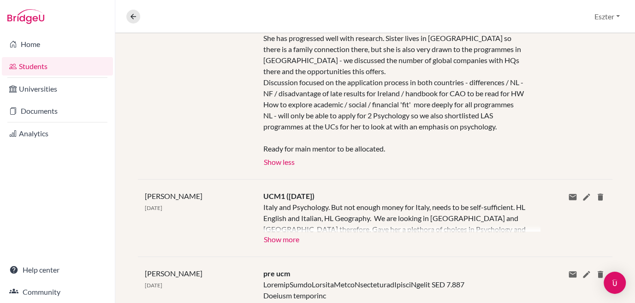
click at [383, 168] on div "UCM2 (with [PERSON_NAME]) Show more Show less" at bounding box center [394, 61] width 276 height 213
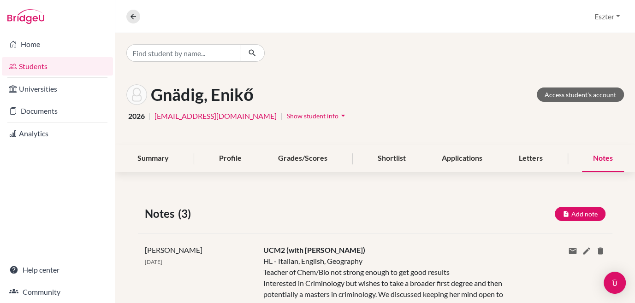
scroll to position [0, 0]
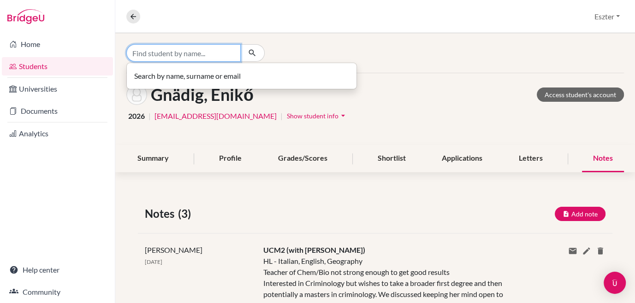
click at [230, 54] on input "Find student by name..." at bounding box center [183, 53] width 114 height 18
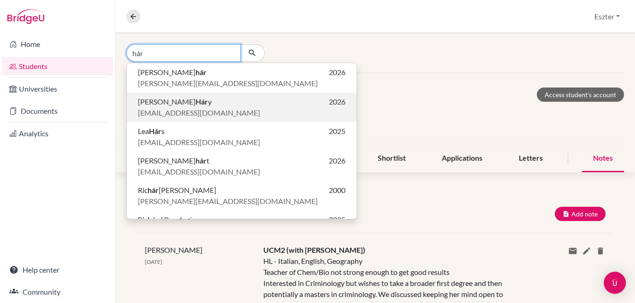
type input "hár"
click at [174, 107] on span "[EMAIL_ADDRESS][DOMAIN_NAME]" at bounding box center [199, 112] width 122 height 11
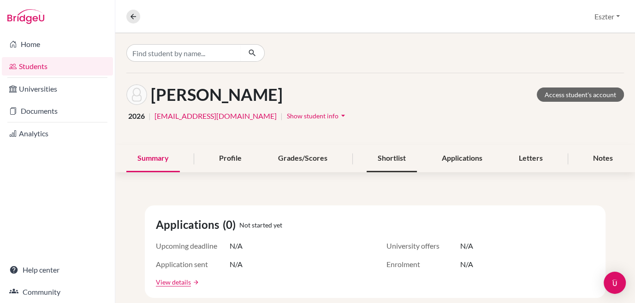
click at [396, 150] on div "Shortlist" at bounding box center [391, 158] width 50 height 27
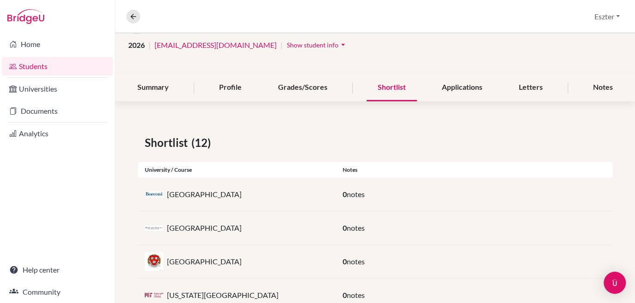
scroll to position [63, 0]
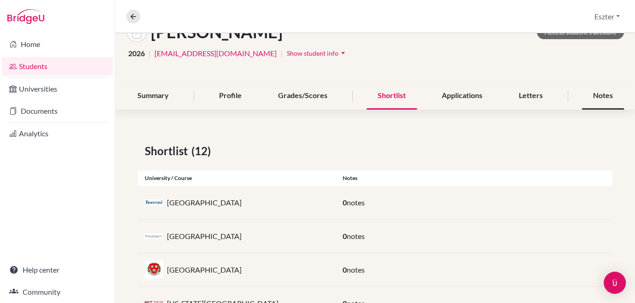
click at [595, 96] on div "Notes" at bounding box center [603, 95] width 42 height 27
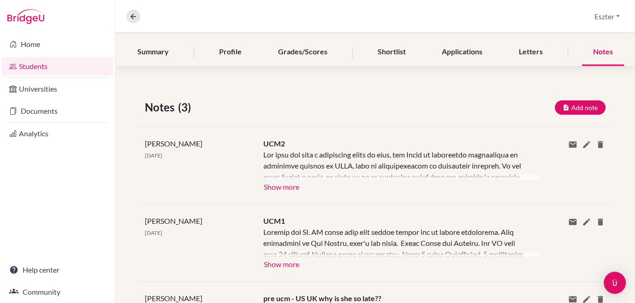
scroll to position [107, 0]
click at [287, 186] on button "Show more" at bounding box center [281, 186] width 36 height 14
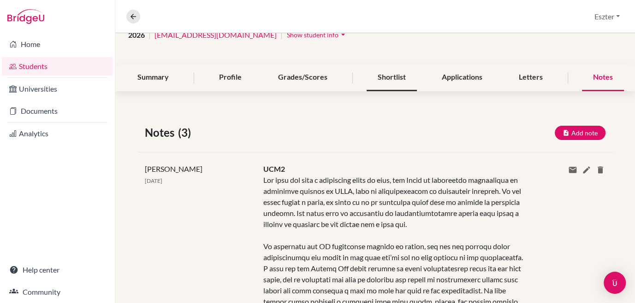
scroll to position [0, 0]
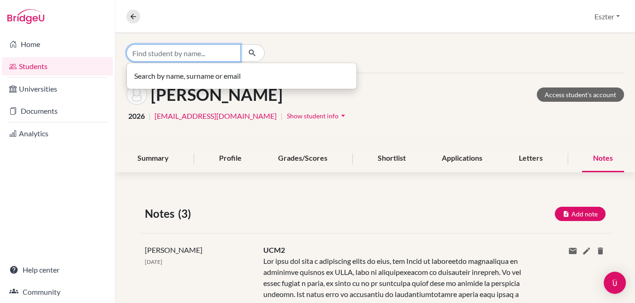
click at [235, 56] on input "Find student by name..." at bounding box center [183, 53] width 114 height 18
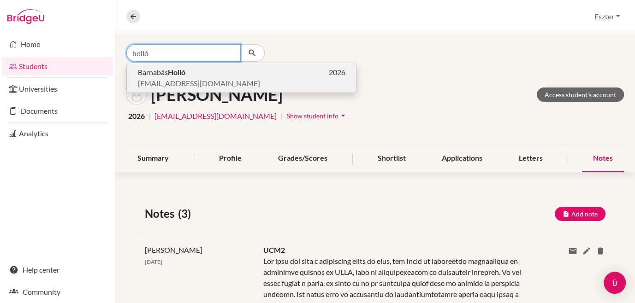
type input "holló"
click at [196, 84] on span "[EMAIL_ADDRESS][DOMAIN_NAME]" at bounding box center [199, 83] width 122 height 11
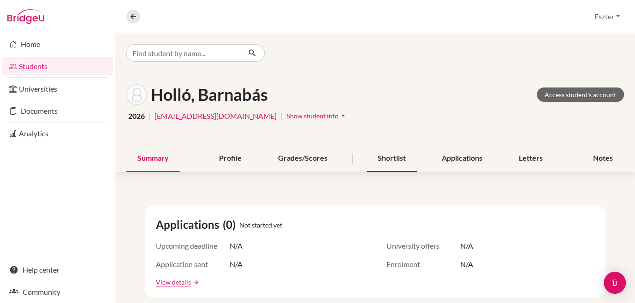
click at [387, 159] on div "Shortlist" at bounding box center [391, 158] width 50 height 27
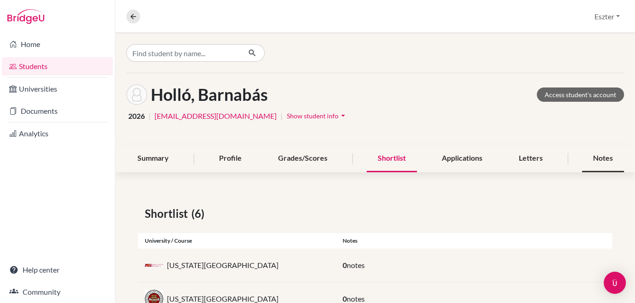
click at [596, 159] on div "Notes" at bounding box center [603, 158] width 42 height 27
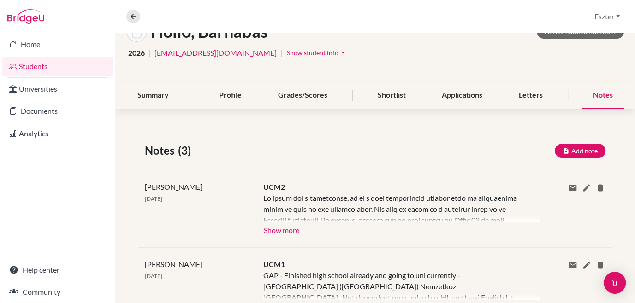
scroll to position [67, 0]
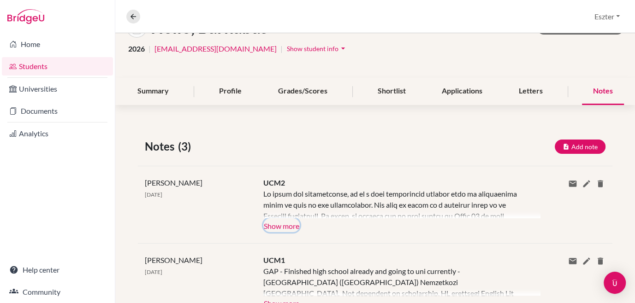
click at [285, 223] on button "Show more" at bounding box center [281, 225] width 36 height 14
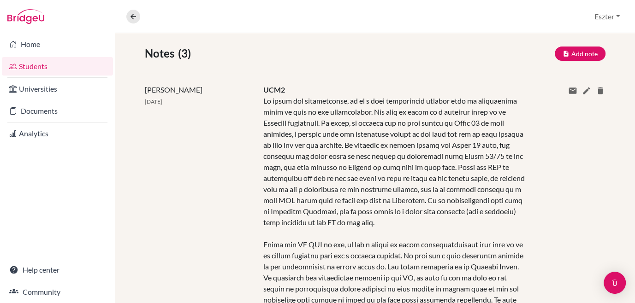
scroll to position [0, 0]
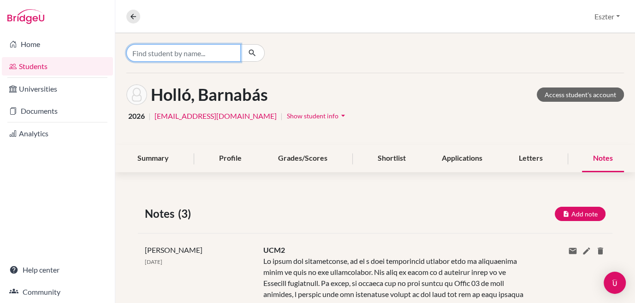
click at [226, 53] on input "Find student by name..." at bounding box center [183, 53] width 114 height 18
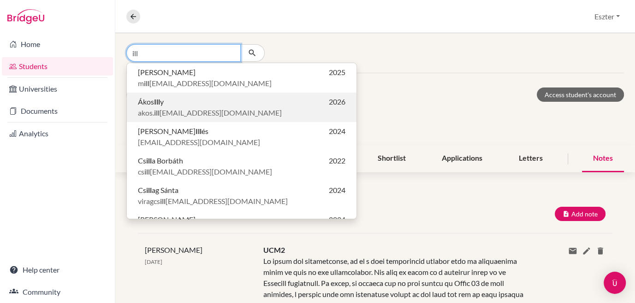
type input "ill"
click at [175, 111] on span "akos. ill [EMAIL_ADDRESS][DOMAIN_NAME]" at bounding box center [210, 112] width 144 height 11
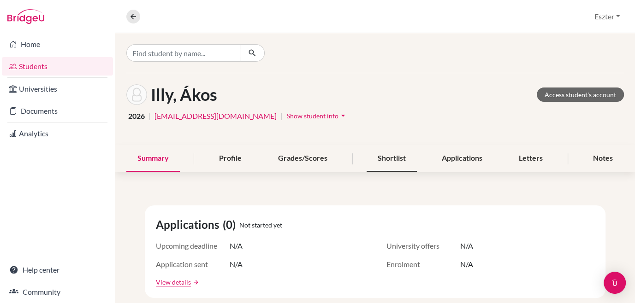
click at [388, 159] on div "Shortlist" at bounding box center [391, 158] width 50 height 27
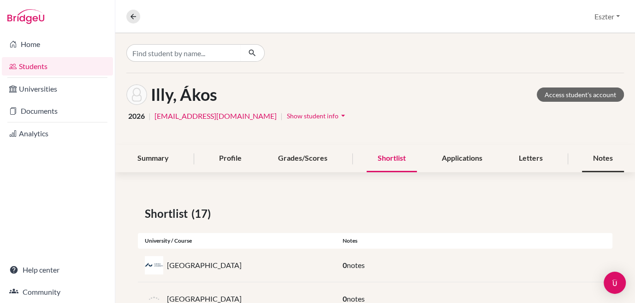
click at [595, 161] on div "Notes" at bounding box center [603, 158] width 42 height 27
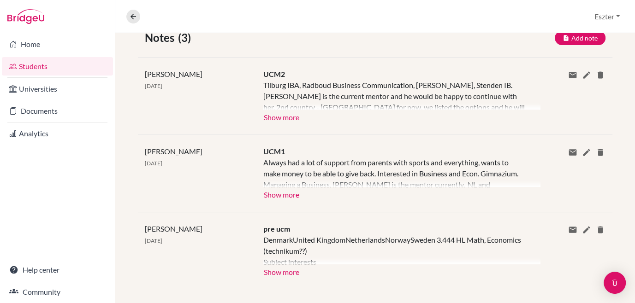
scroll to position [177, 0]
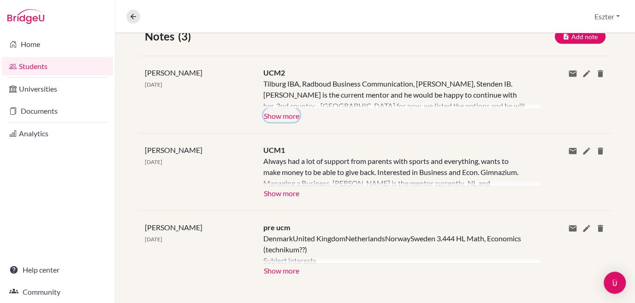
click at [274, 114] on button "Show more" at bounding box center [281, 115] width 36 height 14
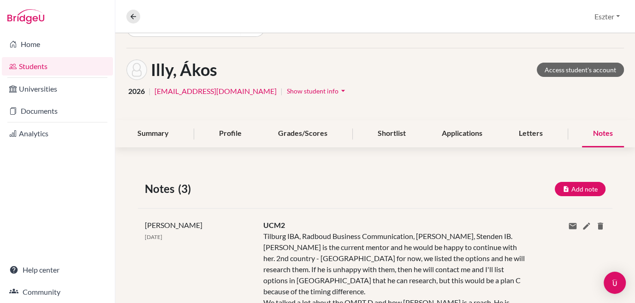
scroll to position [0, 0]
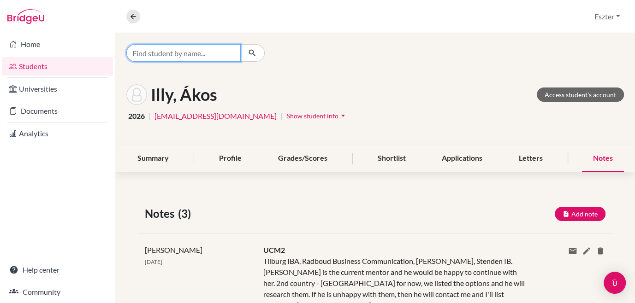
click at [211, 49] on input "Find student by name..." at bounding box center [183, 53] width 114 height 18
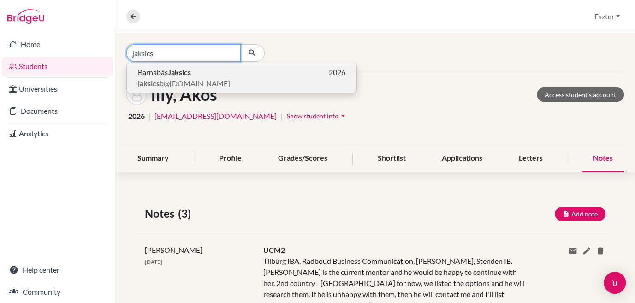
type input "jaksics"
click at [187, 72] on b "Jaksics" at bounding box center [179, 72] width 23 height 9
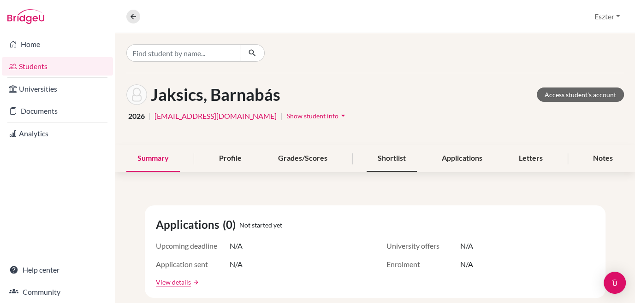
click at [397, 157] on div "Shortlist" at bounding box center [391, 158] width 50 height 27
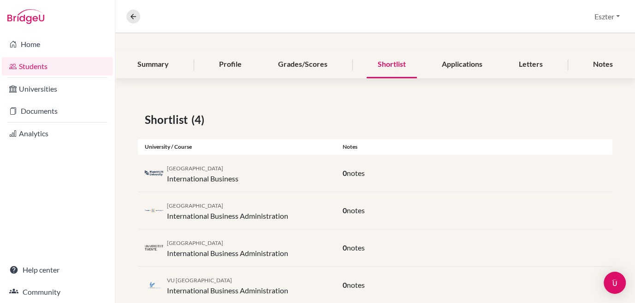
scroll to position [116, 0]
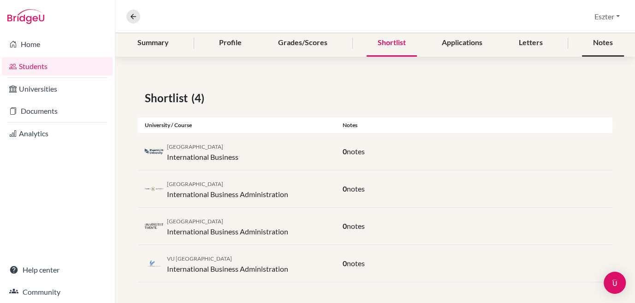
click at [598, 46] on div "Notes" at bounding box center [603, 42] width 42 height 27
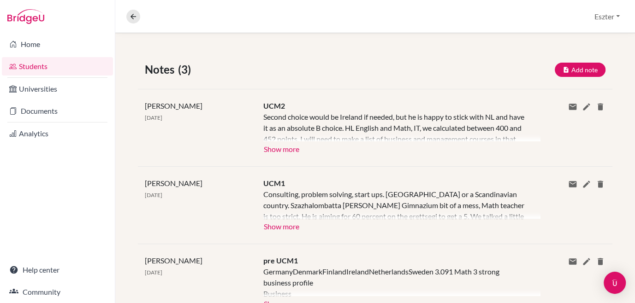
scroll to position [146, 0]
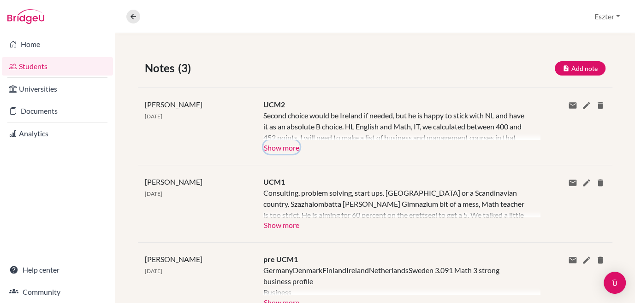
click at [282, 145] on button "Show more" at bounding box center [281, 147] width 36 height 14
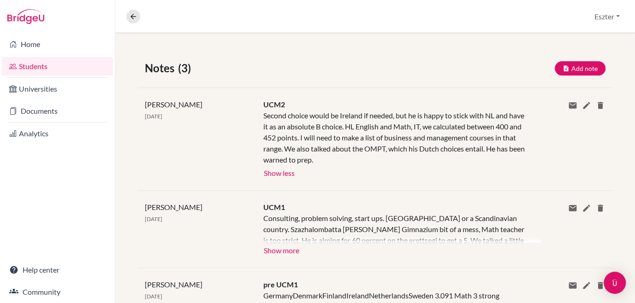
scroll to position [0, 0]
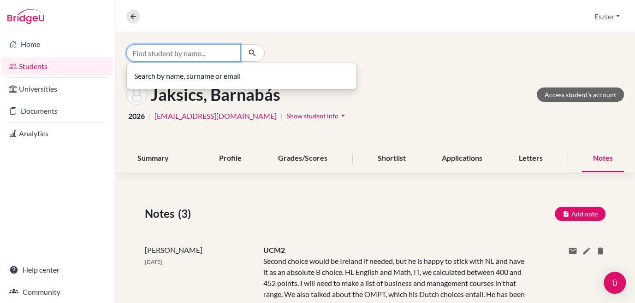
click at [150, 56] on input "Find student by name..." at bounding box center [183, 53] width 114 height 18
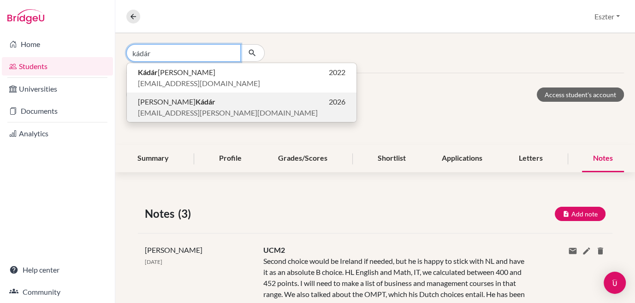
type input "kádár"
click at [155, 101] on span "[PERSON_NAME]" at bounding box center [176, 101] width 77 height 11
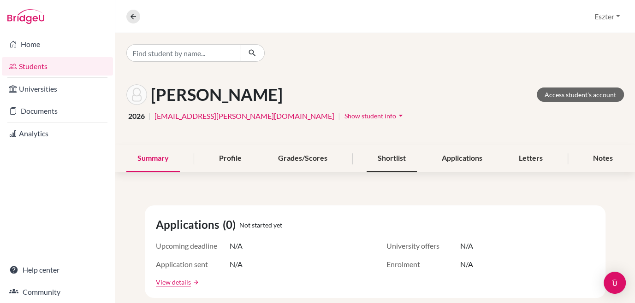
click at [382, 159] on div "Shortlist" at bounding box center [391, 158] width 50 height 27
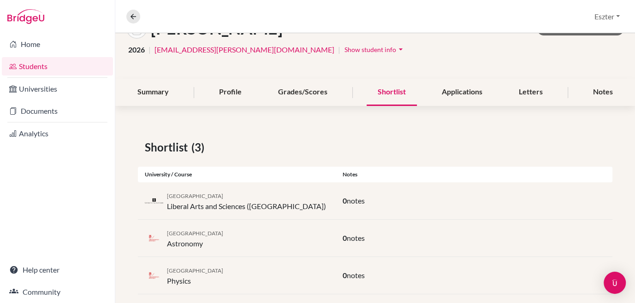
scroll to position [89, 0]
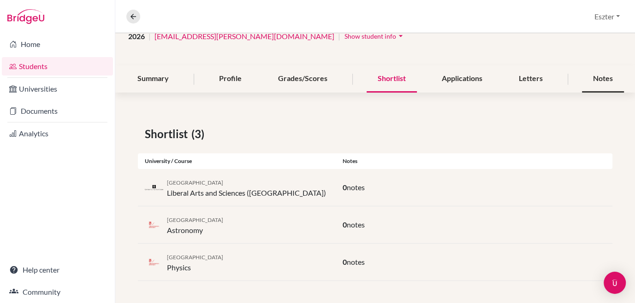
click at [602, 71] on div "Notes" at bounding box center [603, 78] width 42 height 27
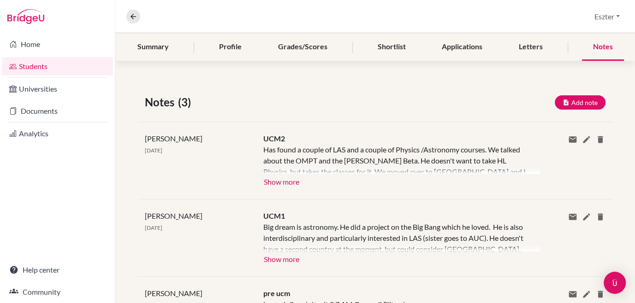
scroll to position [121, 0]
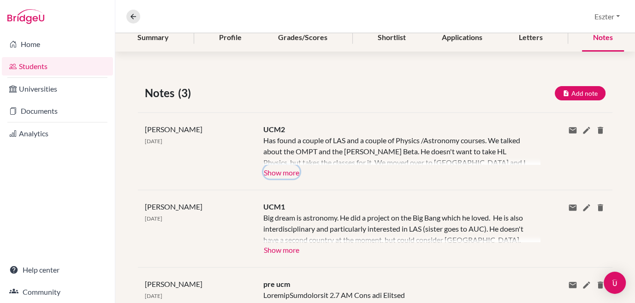
click at [274, 176] on button "Show more" at bounding box center [281, 172] width 36 height 14
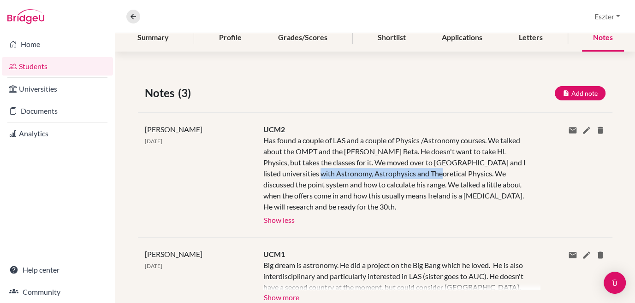
drag, startPoint x: 355, startPoint y: 173, endPoint x: 474, endPoint y: 176, distance: 119.4
click at [474, 176] on div "Has found a couple of LAS and a couple of Physics /Astronomy courses. We talked…" at bounding box center [394, 173] width 263 height 77
copy div "Astrophysics and Theoretical Physics"
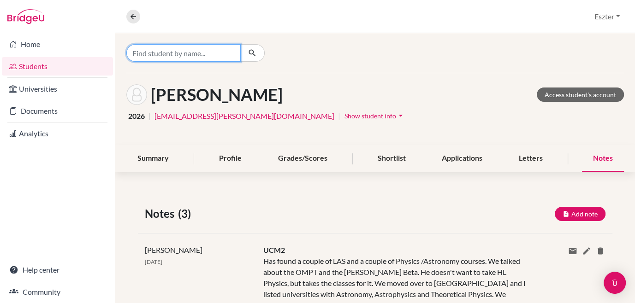
click at [229, 55] on input "Find student by name..." at bounding box center [183, 53] width 114 height 18
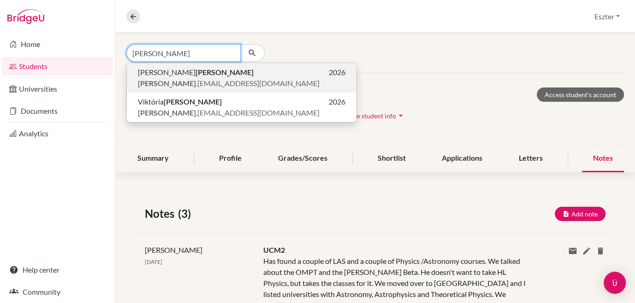
type input "[PERSON_NAME]"
click at [194, 74] on p "[PERSON_NAME] 2026" at bounding box center [241, 72] width 207 height 11
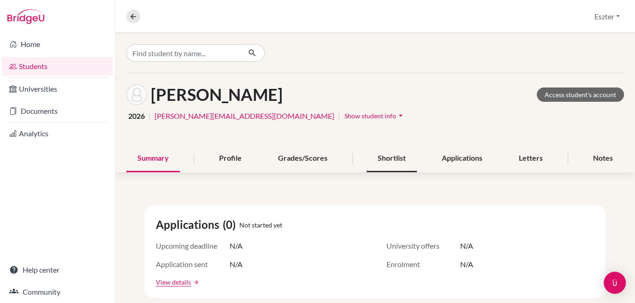
click at [387, 156] on div "Shortlist" at bounding box center [391, 158] width 50 height 27
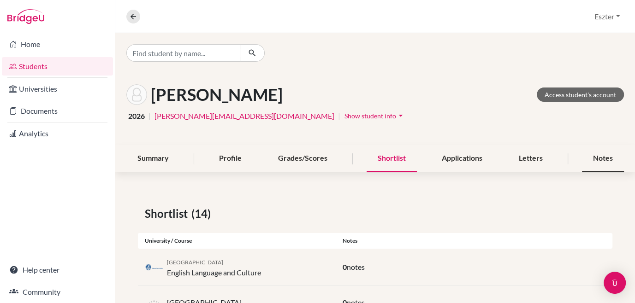
click at [597, 159] on div "Notes" at bounding box center [603, 158] width 42 height 27
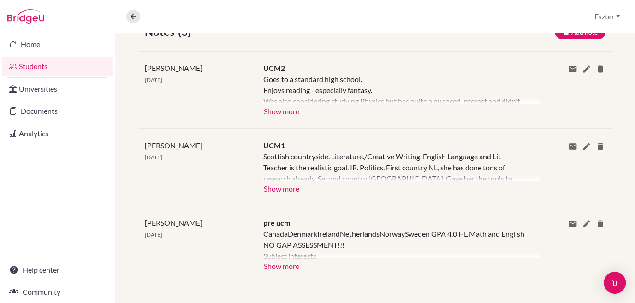
scroll to position [182, 0]
click at [288, 109] on button "Show more" at bounding box center [281, 110] width 36 height 14
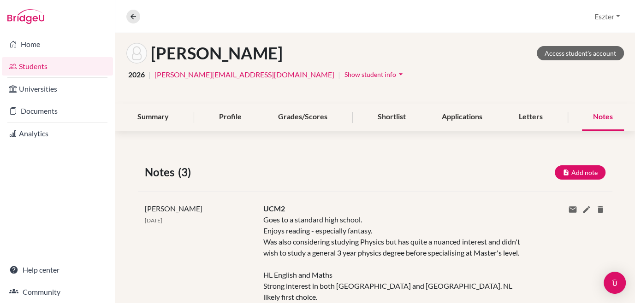
scroll to position [0, 0]
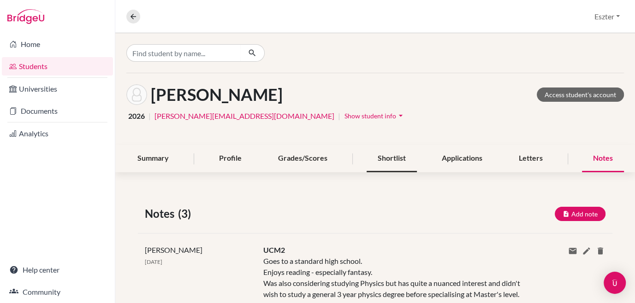
click at [388, 157] on div "Shortlist" at bounding box center [391, 158] width 50 height 27
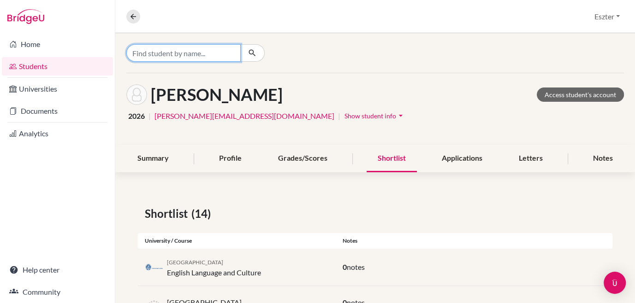
click at [232, 49] on input "Find student by name..." at bounding box center [183, 53] width 114 height 18
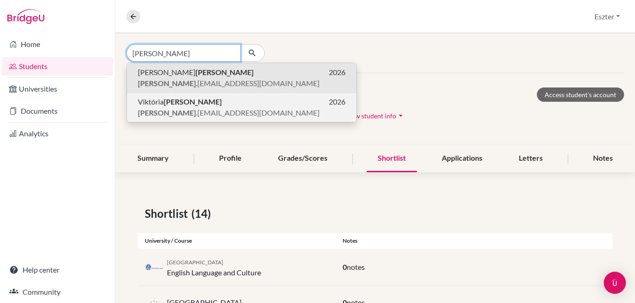
type input "[PERSON_NAME]"
click at [183, 106] on b "[PERSON_NAME]" at bounding box center [193, 101] width 58 height 9
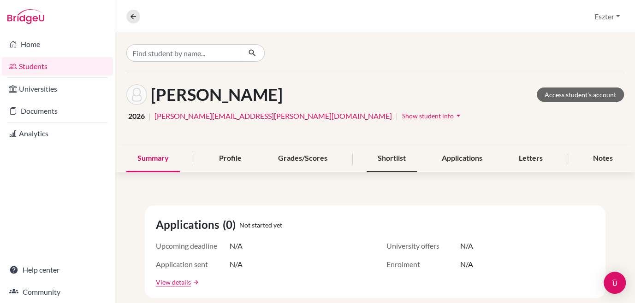
click at [382, 160] on div "Shortlist" at bounding box center [391, 158] width 50 height 27
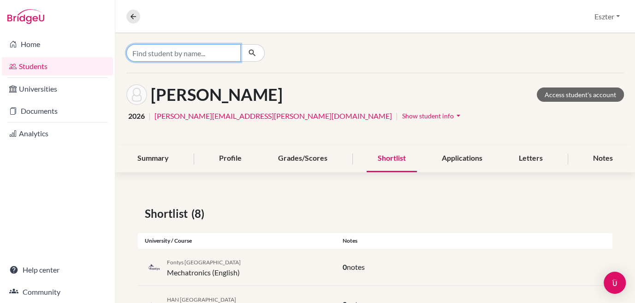
click at [225, 57] on input "Find student by name..." at bounding box center [183, 53] width 114 height 18
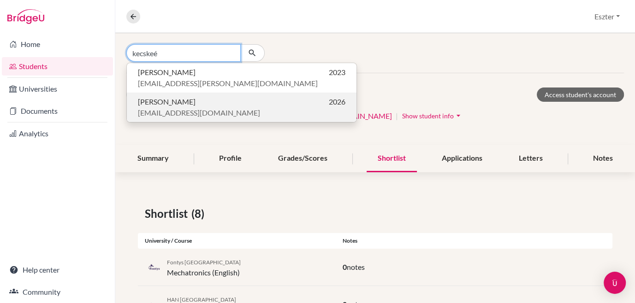
type input "kecskeé"
click at [280, 103] on p "[PERSON_NAME] 2026" at bounding box center [241, 101] width 207 height 11
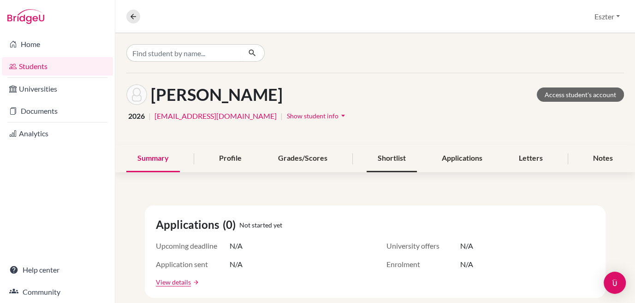
click at [384, 152] on div "Shortlist" at bounding box center [391, 158] width 50 height 27
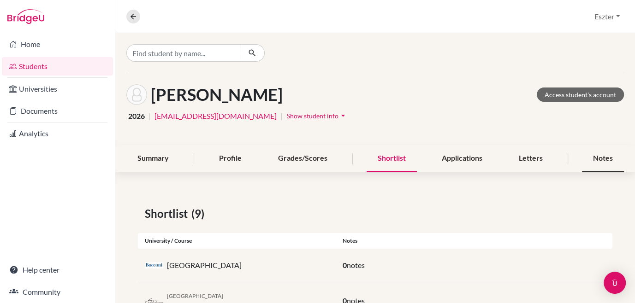
click at [585, 154] on div "Notes" at bounding box center [603, 158] width 42 height 27
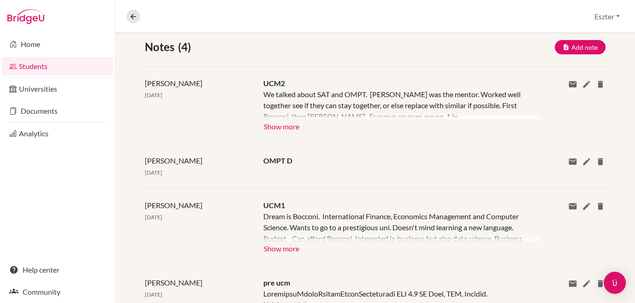
scroll to position [167, 0]
click at [279, 123] on button "Show more" at bounding box center [281, 126] width 36 height 14
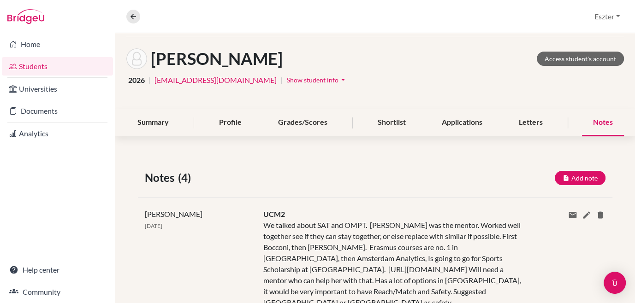
scroll to position [0, 0]
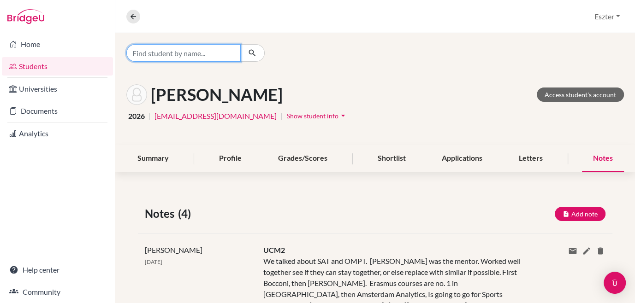
click at [235, 52] on input "Find student by name..." at bounding box center [183, 53] width 114 height 18
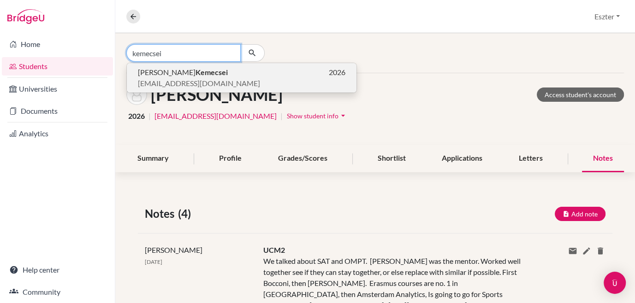
type input "kemecsei"
click at [198, 76] on p "[PERSON_NAME] 2026" at bounding box center [241, 72] width 207 height 11
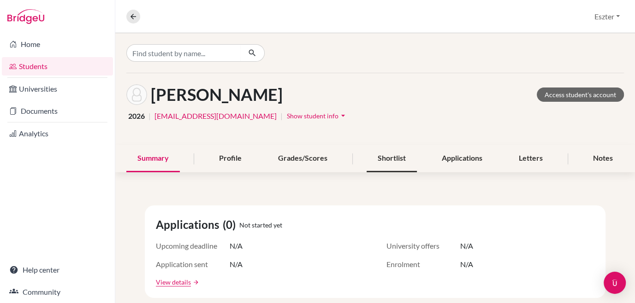
click at [389, 161] on div "Shortlist" at bounding box center [391, 158] width 50 height 27
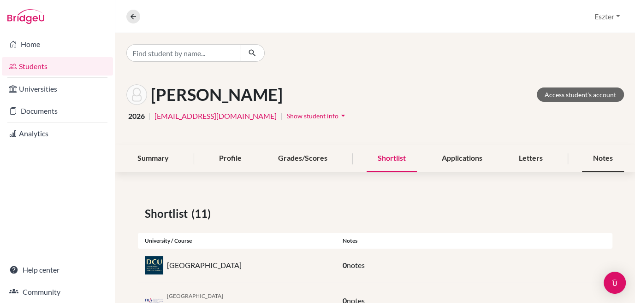
click at [584, 153] on div "Notes" at bounding box center [603, 158] width 42 height 27
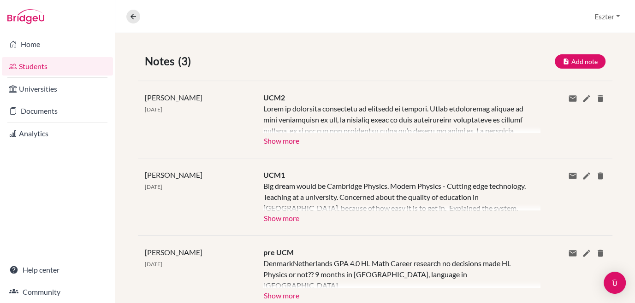
scroll to position [182, 0]
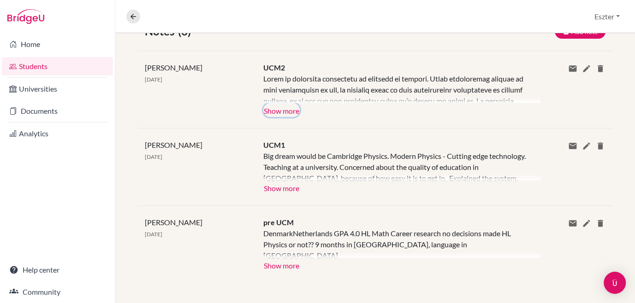
click at [267, 106] on button "Show more" at bounding box center [281, 110] width 36 height 14
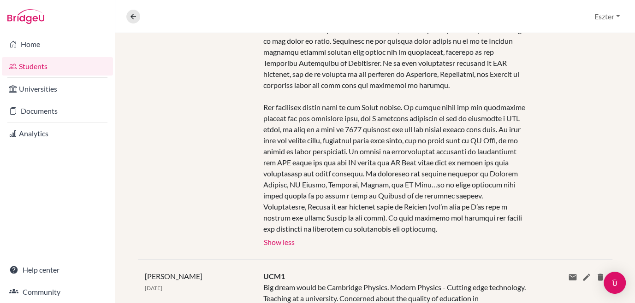
scroll to position [289, 0]
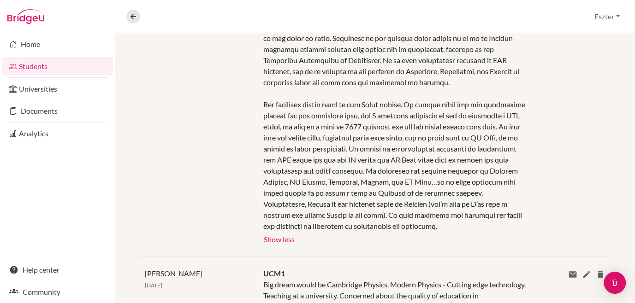
click at [296, 123] on div at bounding box center [394, 98] width 263 height 265
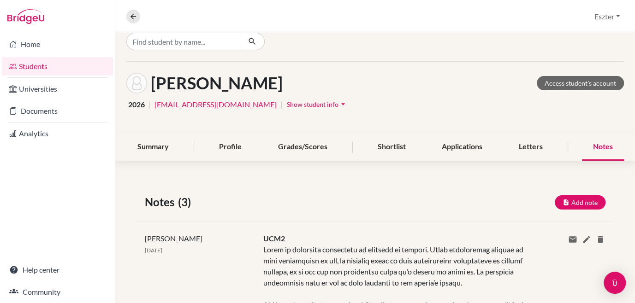
scroll to position [0, 0]
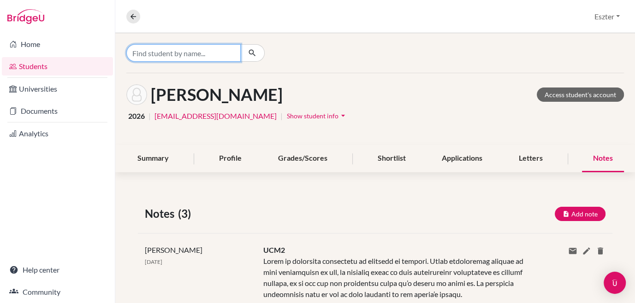
click at [193, 55] on input "Find student by name..." at bounding box center [183, 53] width 114 height 18
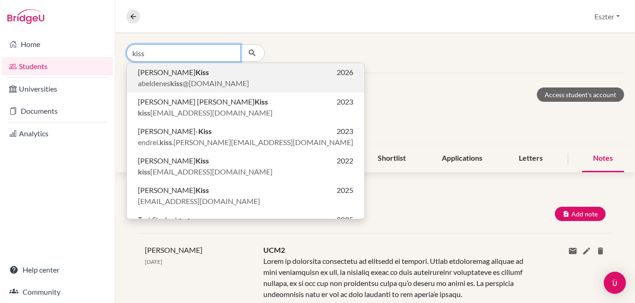
type input "kiss"
click at [177, 75] on p "[PERSON_NAME] Kiss 2026" at bounding box center [245, 72] width 215 height 11
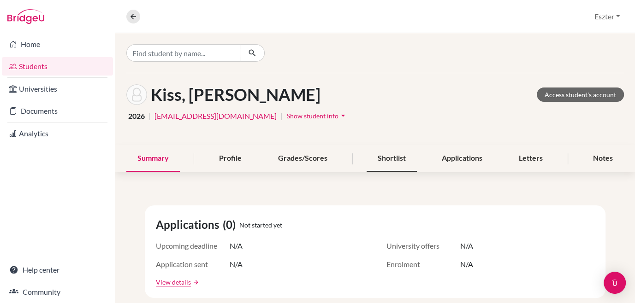
click at [394, 155] on div "Shortlist" at bounding box center [391, 158] width 50 height 27
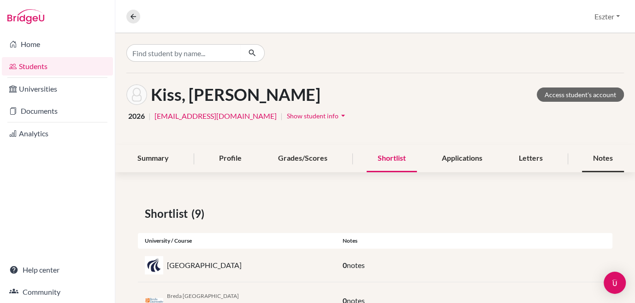
click at [590, 153] on div "Notes" at bounding box center [603, 158] width 42 height 27
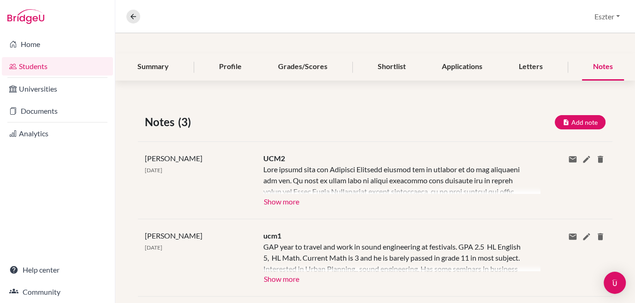
scroll to position [109, 0]
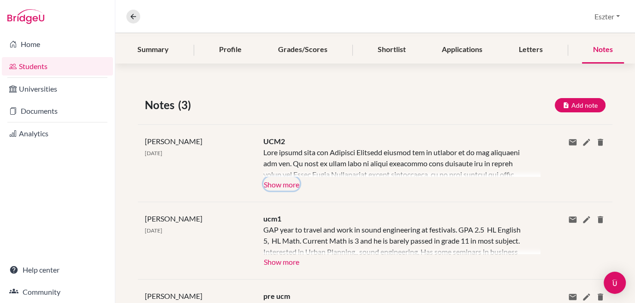
click at [282, 183] on button "Show more" at bounding box center [281, 184] width 36 height 14
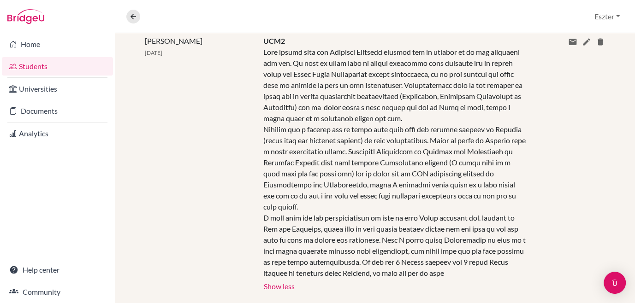
scroll to position [0, 0]
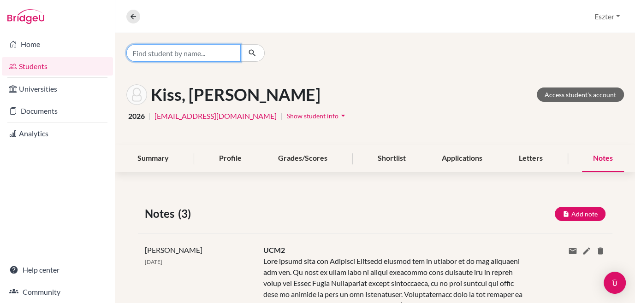
click at [189, 59] on input "Find student by name..." at bounding box center [183, 53] width 114 height 18
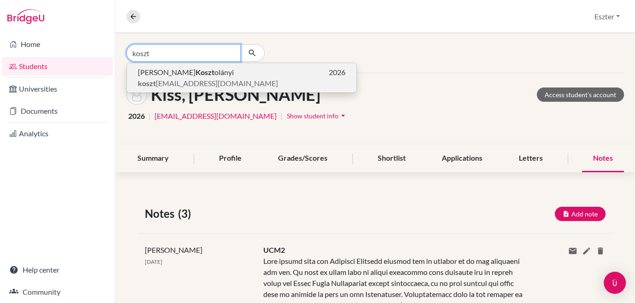
type input "koszt"
click at [180, 72] on span "[PERSON_NAME]" at bounding box center [186, 72] width 96 height 11
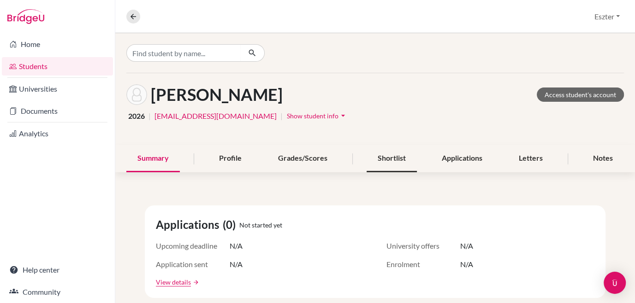
click at [381, 154] on div "Shortlist" at bounding box center [391, 158] width 50 height 27
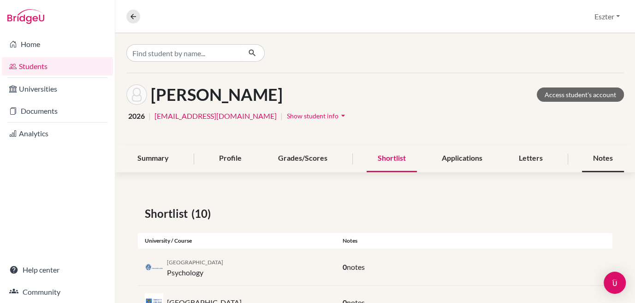
click at [601, 160] on div "Notes" at bounding box center [603, 158] width 42 height 27
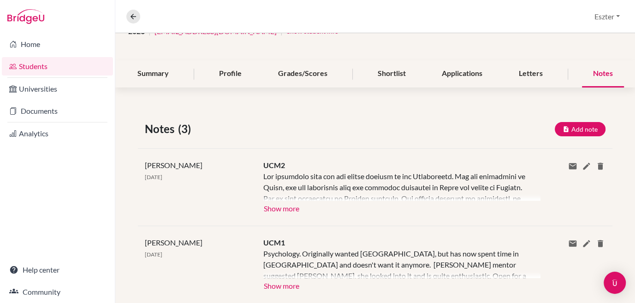
scroll to position [85, 0]
click at [275, 205] on button "Show more" at bounding box center [281, 207] width 36 height 14
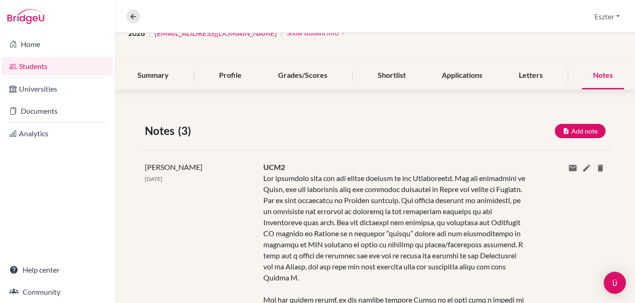
scroll to position [0, 0]
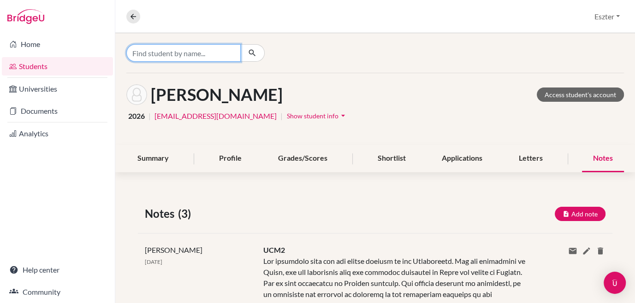
click at [212, 54] on input "Find student by name..." at bounding box center [183, 53] width 114 height 18
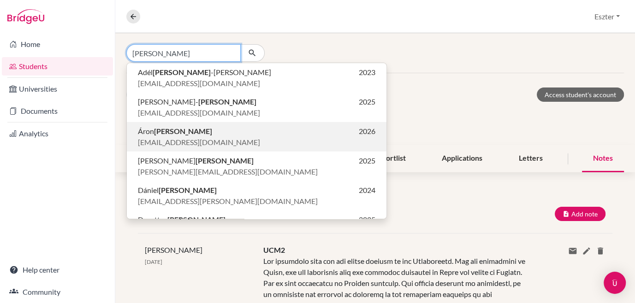
type input "[PERSON_NAME]"
click at [168, 142] on span "[EMAIL_ADDRESS][DOMAIN_NAME]" at bounding box center [199, 142] width 122 height 11
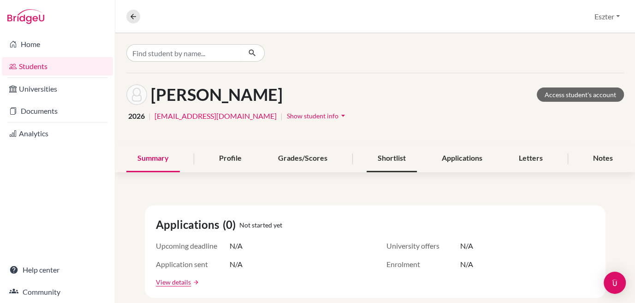
click at [392, 158] on div "Shortlist" at bounding box center [391, 158] width 50 height 27
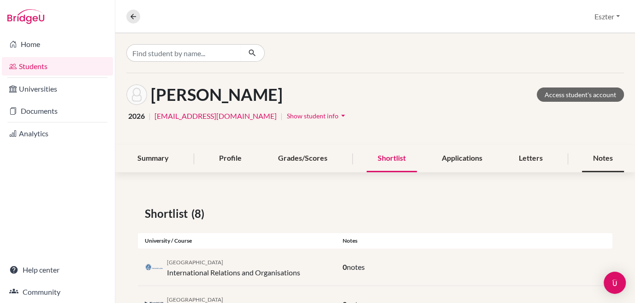
click at [600, 162] on div "Notes" at bounding box center [603, 158] width 42 height 27
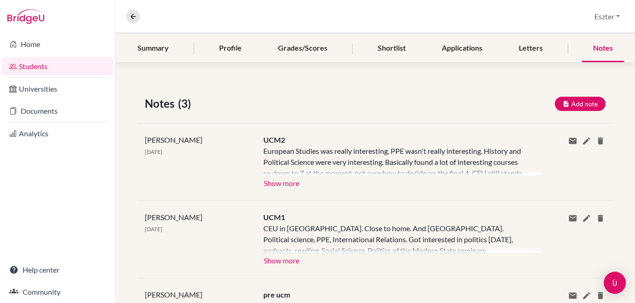
scroll to position [112, 0]
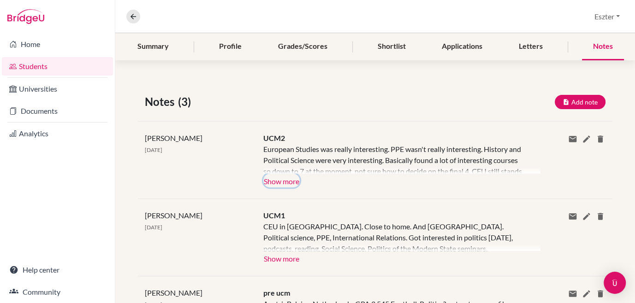
click at [274, 180] on button "Show more" at bounding box center [281, 181] width 36 height 14
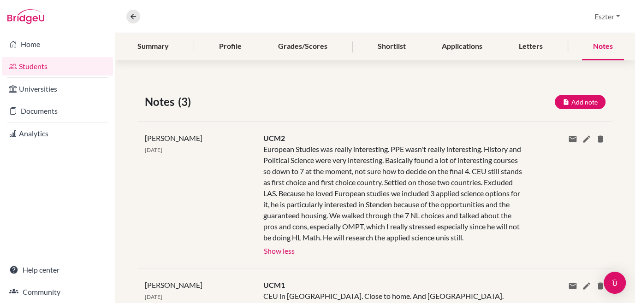
scroll to position [0, 0]
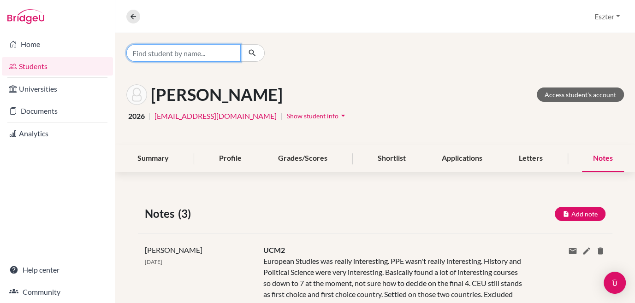
click at [227, 53] on input "Find student by name..." at bounding box center [183, 53] width 114 height 18
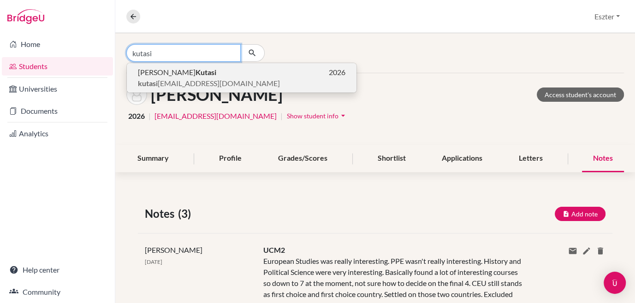
type input "kutasi"
click at [192, 87] on span "kutasi [EMAIL_ADDRESS][DOMAIN_NAME]" at bounding box center [209, 83] width 142 height 11
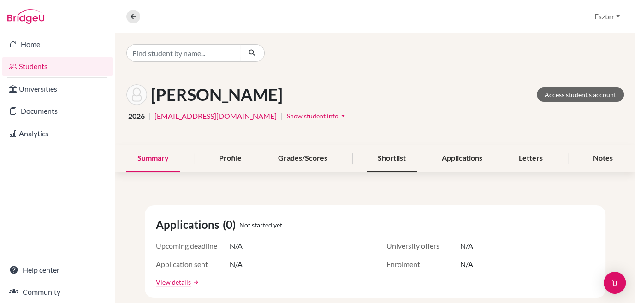
click at [377, 156] on div "Shortlist" at bounding box center [391, 158] width 50 height 27
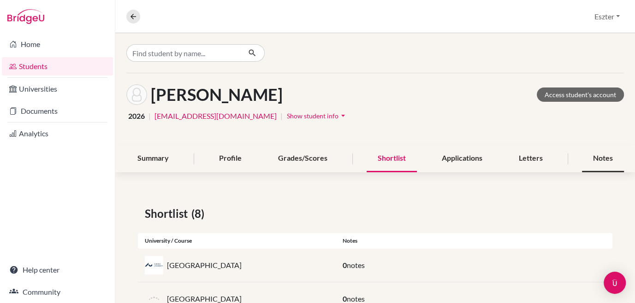
click at [597, 155] on div "Notes" at bounding box center [603, 158] width 42 height 27
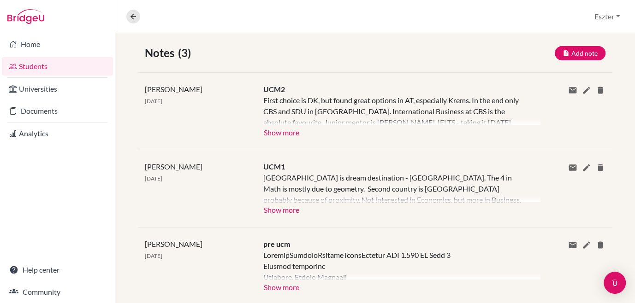
scroll to position [168, 0]
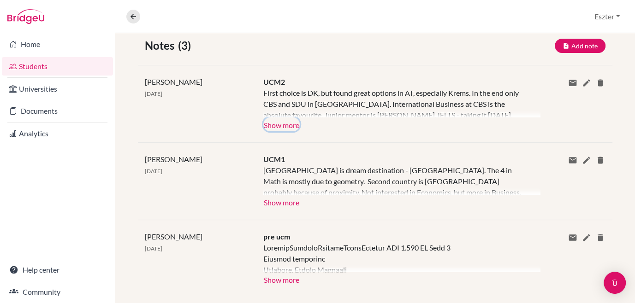
click at [281, 124] on button "Show more" at bounding box center [281, 125] width 36 height 14
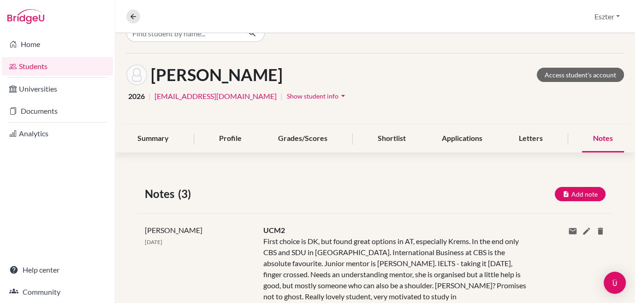
scroll to position [0, 0]
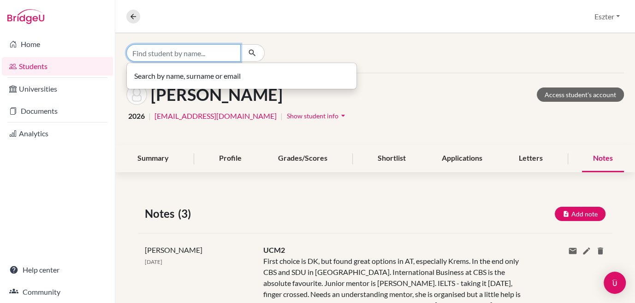
click at [235, 54] on input "Find student by name..." at bounding box center [183, 53] width 114 height 18
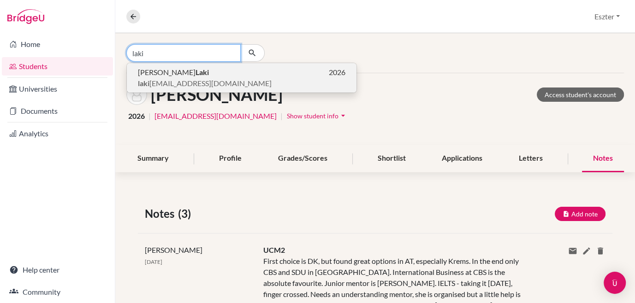
type input "laki"
click at [210, 79] on p "laki [EMAIL_ADDRESS][DOMAIN_NAME]" at bounding box center [241, 83] width 207 height 11
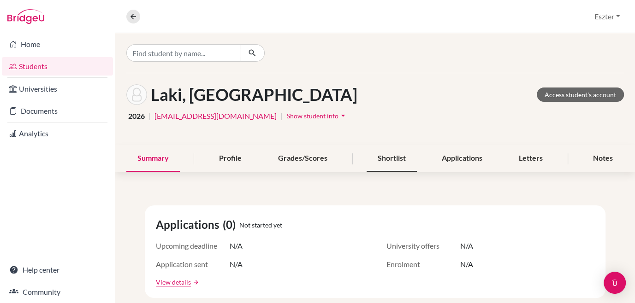
click at [391, 153] on div "Shortlist" at bounding box center [391, 158] width 50 height 27
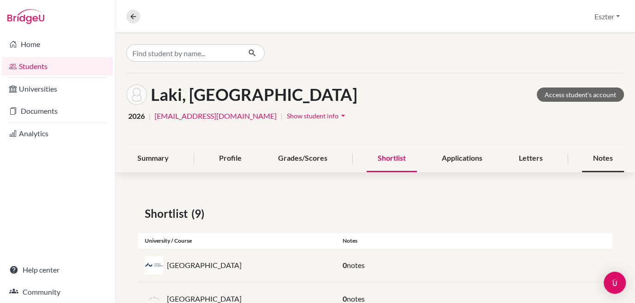
click at [594, 157] on div "Notes" at bounding box center [603, 158] width 42 height 27
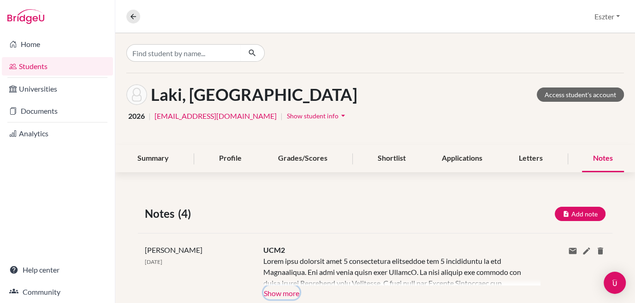
click at [275, 292] on button "Show more" at bounding box center [281, 293] width 36 height 14
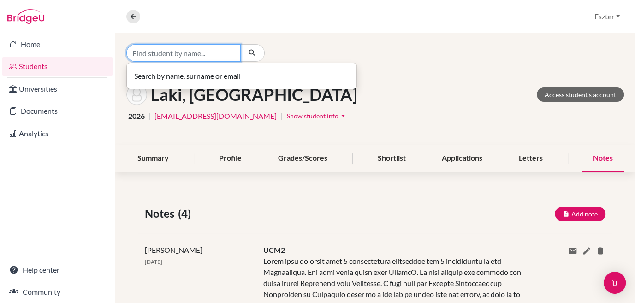
click at [220, 57] on input "Find student by name..." at bounding box center [183, 53] width 114 height 18
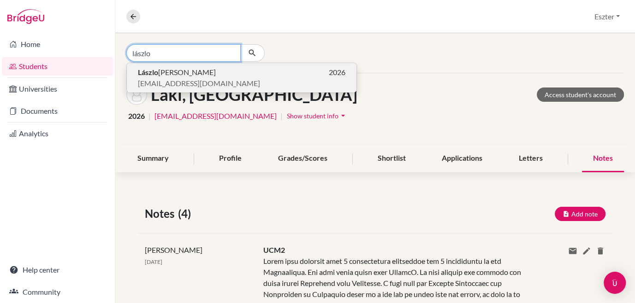
type input "lászlo"
click at [165, 79] on span "[EMAIL_ADDRESS][DOMAIN_NAME]" at bounding box center [199, 83] width 122 height 11
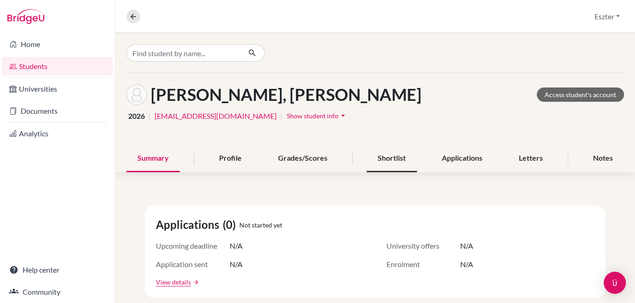
click at [398, 158] on div "Shortlist" at bounding box center [391, 158] width 50 height 27
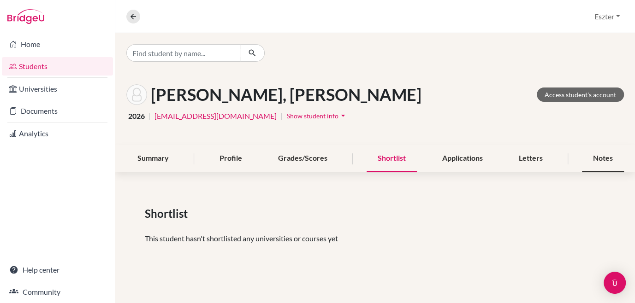
click at [607, 161] on div "Notes" at bounding box center [603, 158] width 42 height 27
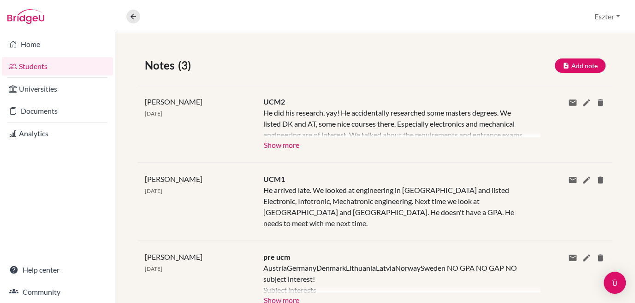
scroll to position [172, 0]
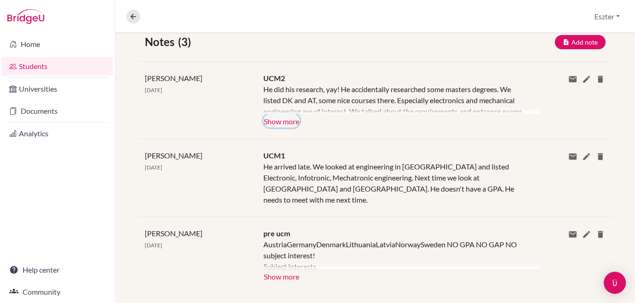
click at [271, 122] on button "Show more" at bounding box center [281, 121] width 36 height 14
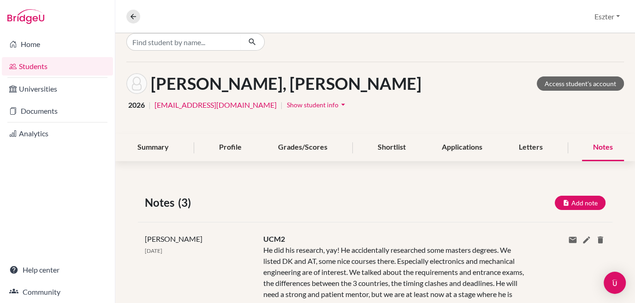
scroll to position [0, 0]
